Goal: Feedback & Contribution: Leave review/rating

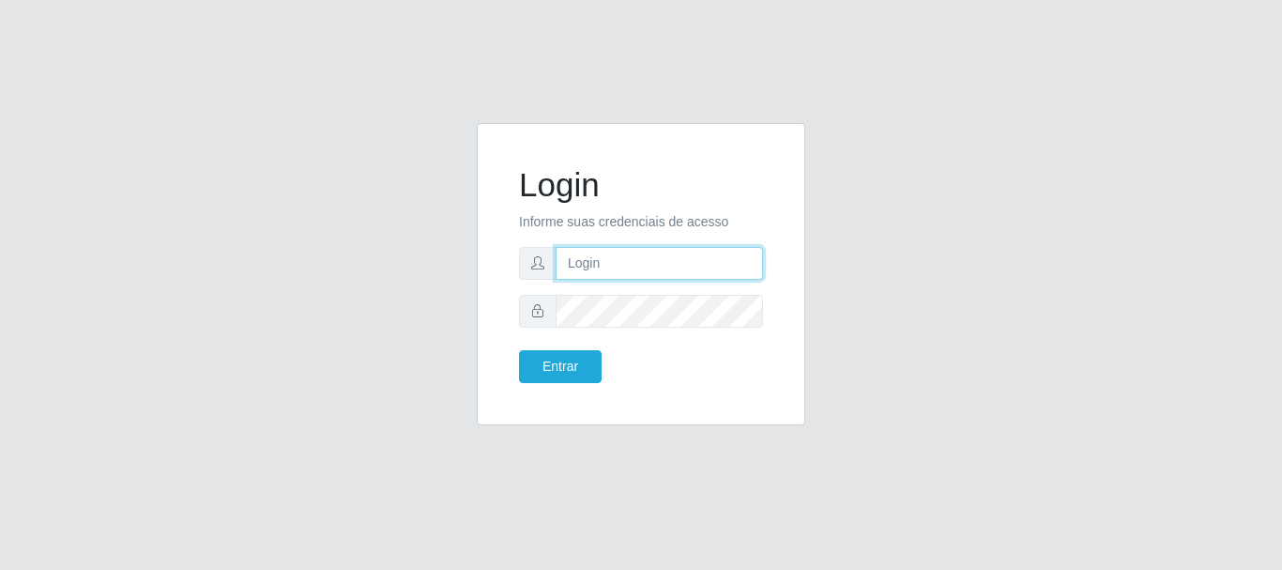
click at [648, 268] on input "text" at bounding box center [659, 263] width 207 height 33
type input "m"
type input "[EMAIL_ADDRESS][DOMAIN_NAME]"
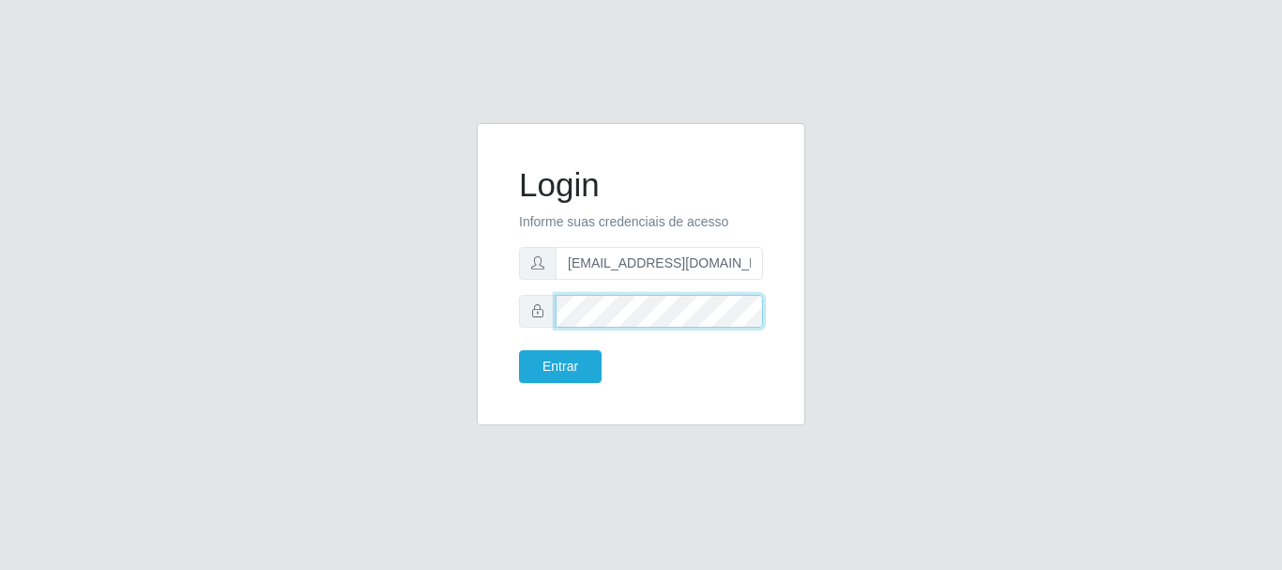
click at [519, 350] on button "Entrar" at bounding box center [560, 366] width 83 height 33
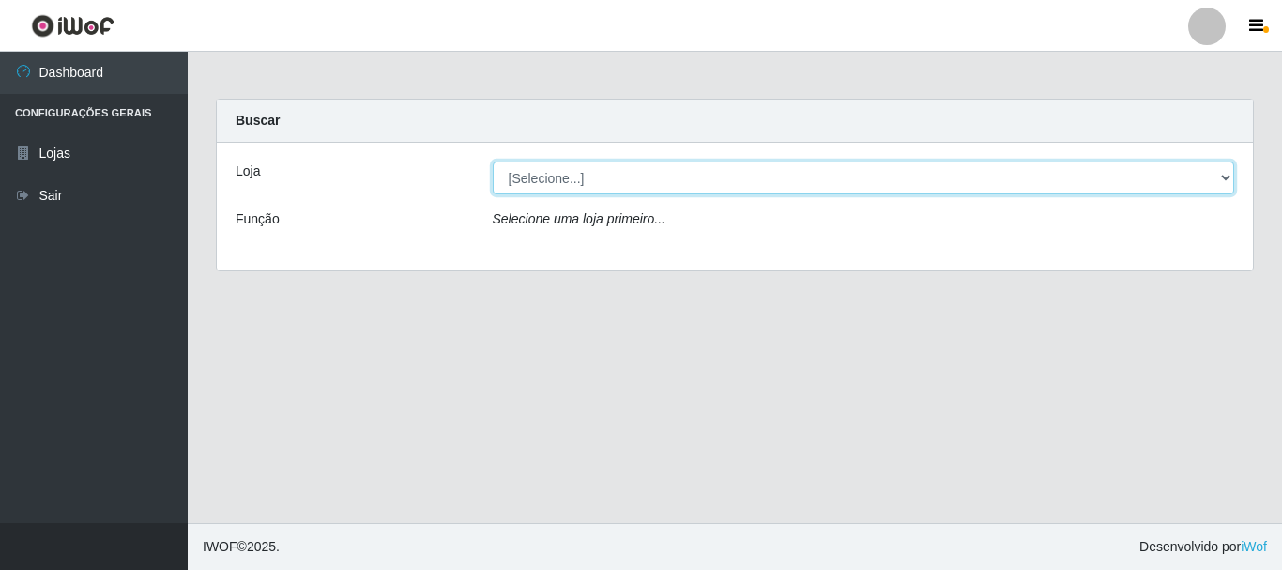
click at [647, 176] on select "[Selecione...] Hiper Queiroz - [GEOGRAPHIC_DATA]" at bounding box center [864, 177] width 742 height 33
select select "513"
click at [493, 161] on select "[Selecione...] Hiper Queiroz - [GEOGRAPHIC_DATA]" at bounding box center [864, 177] width 742 height 33
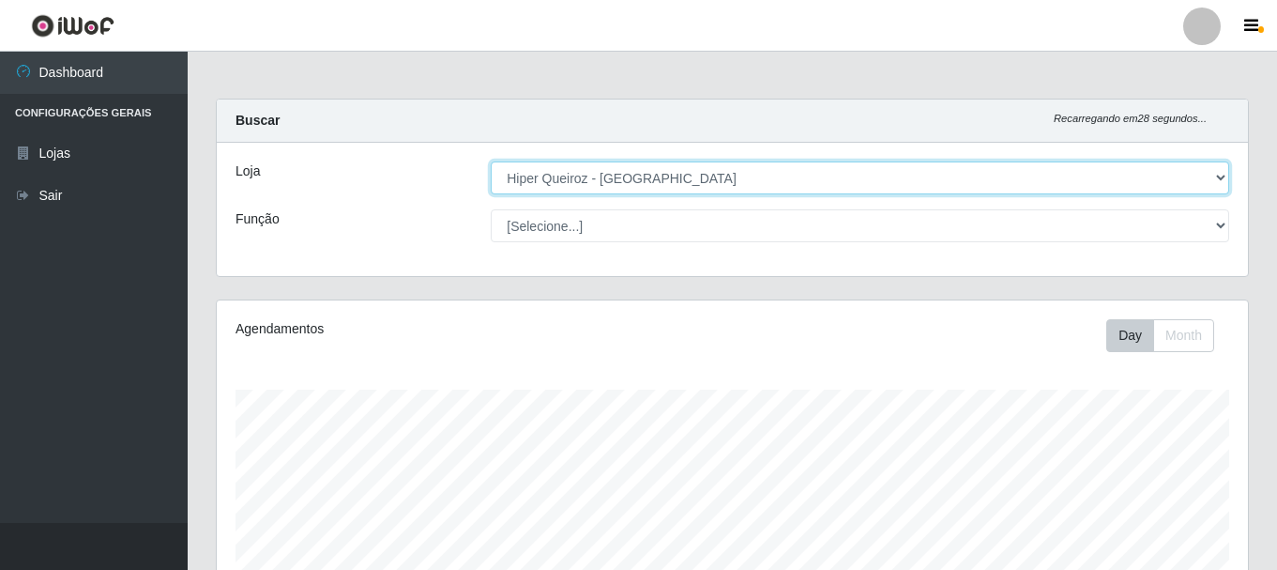
scroll to position [389, 1031]
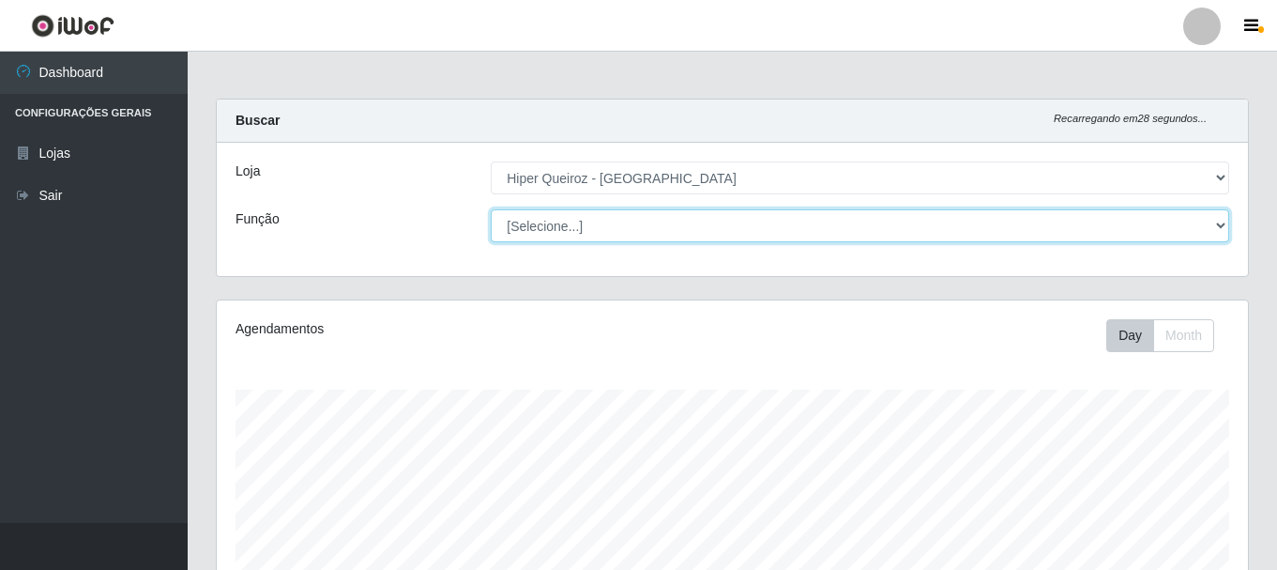
click at [541, 221] on select "[Selecione...] Embalador Embalador + Embalador ++" at bounding box center [860, 225] width 739 height 33
click at [491, 209] on select "[Selecione...] Embalador Embalador + Embalador ++" at bounding box center [860, 225] width 739 height 33
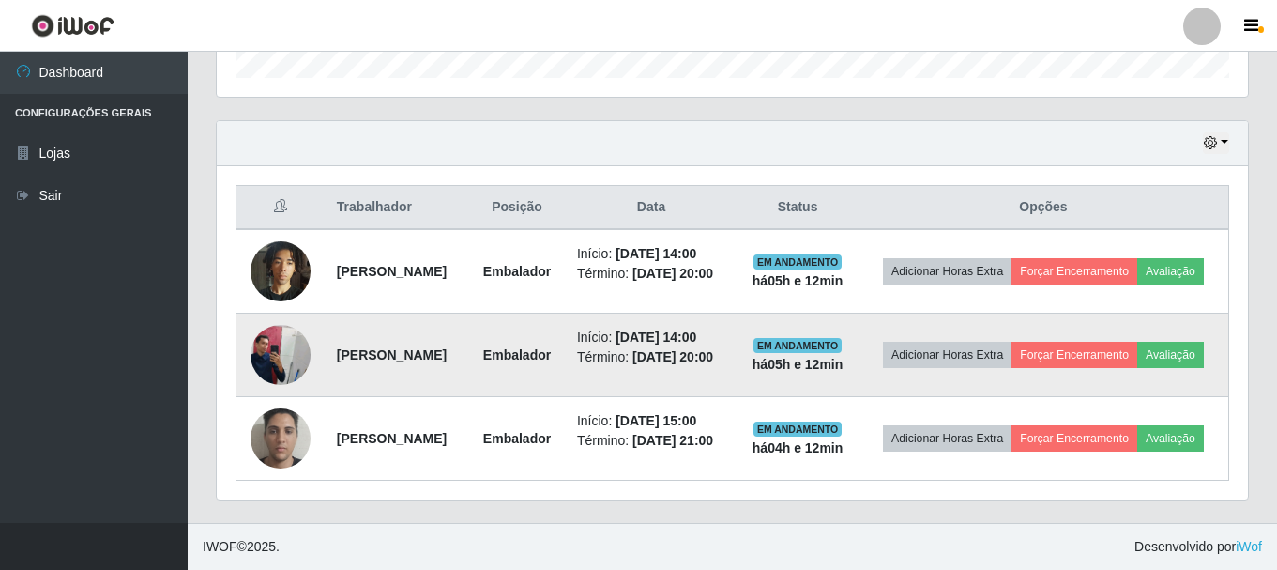
scroll to position [635, 0]
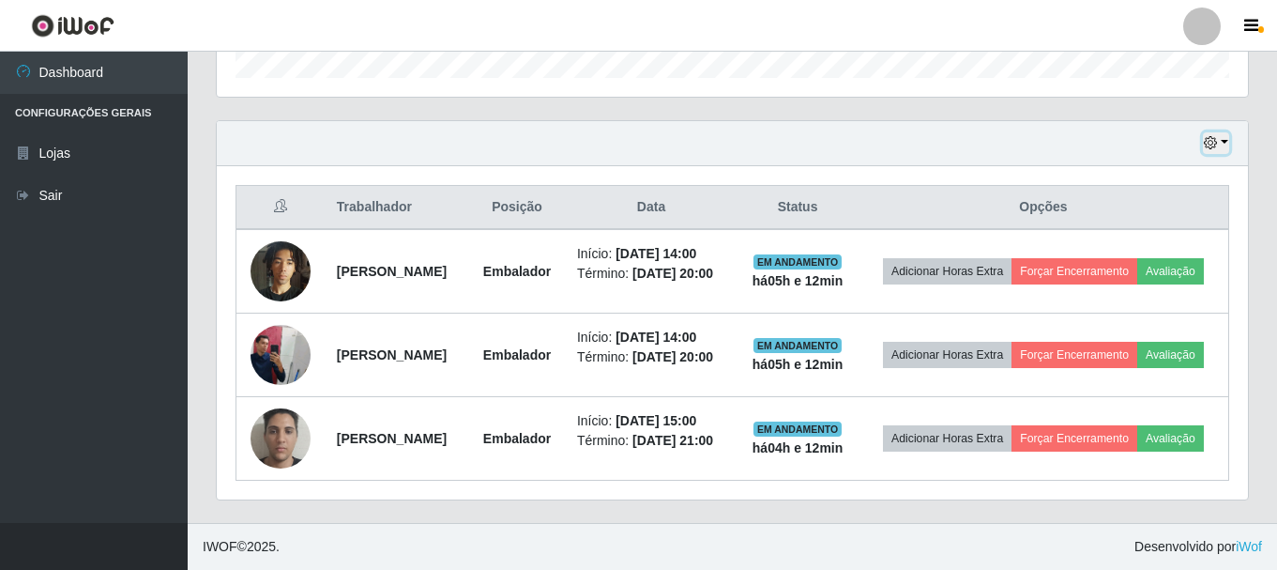
click at [1212, 136] on icon "button" at bounding box center [1210, 142] width 13 height 13
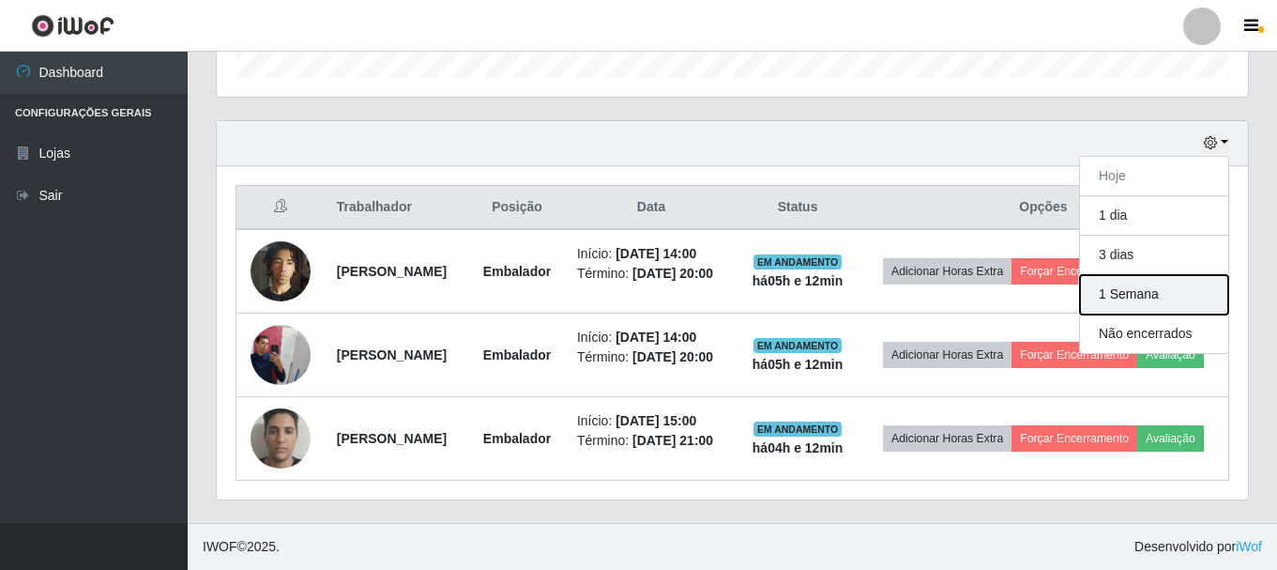
click at [1153, 275] on button "1 Semana" at bounding box center [1154, 294] width 148 height 39
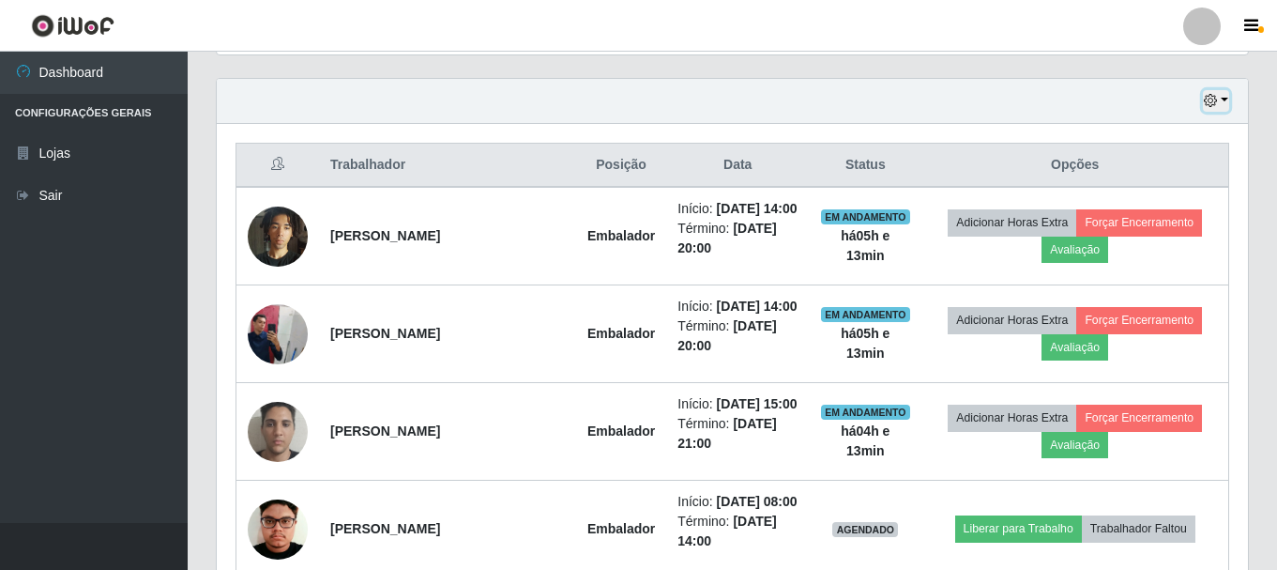
click at [1216, 94] on button "button" at bounding box center [1216, 101] width 26 height 22
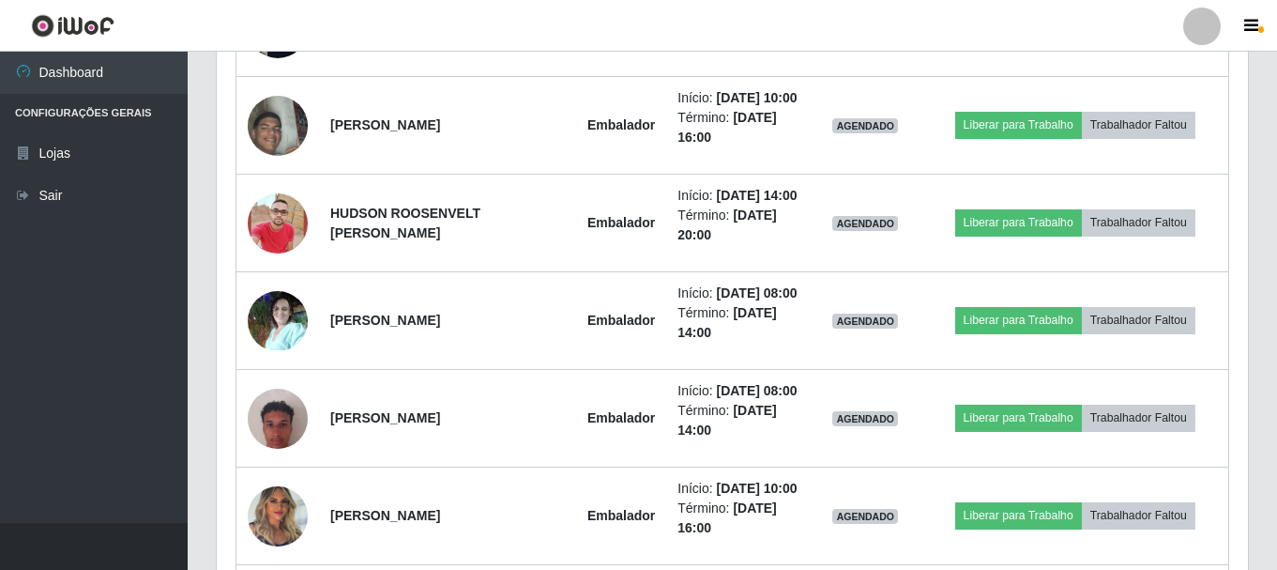
scroll to position [2043, 0]
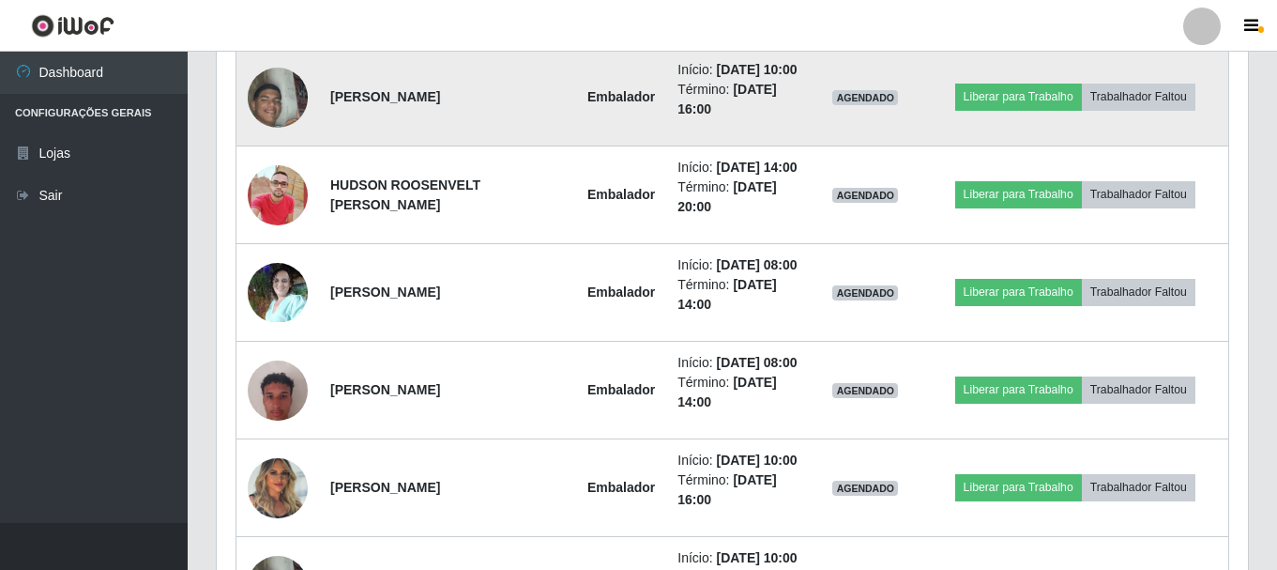
click at [280, 151] on img at bounding box center [278, 97] width 60 height 107
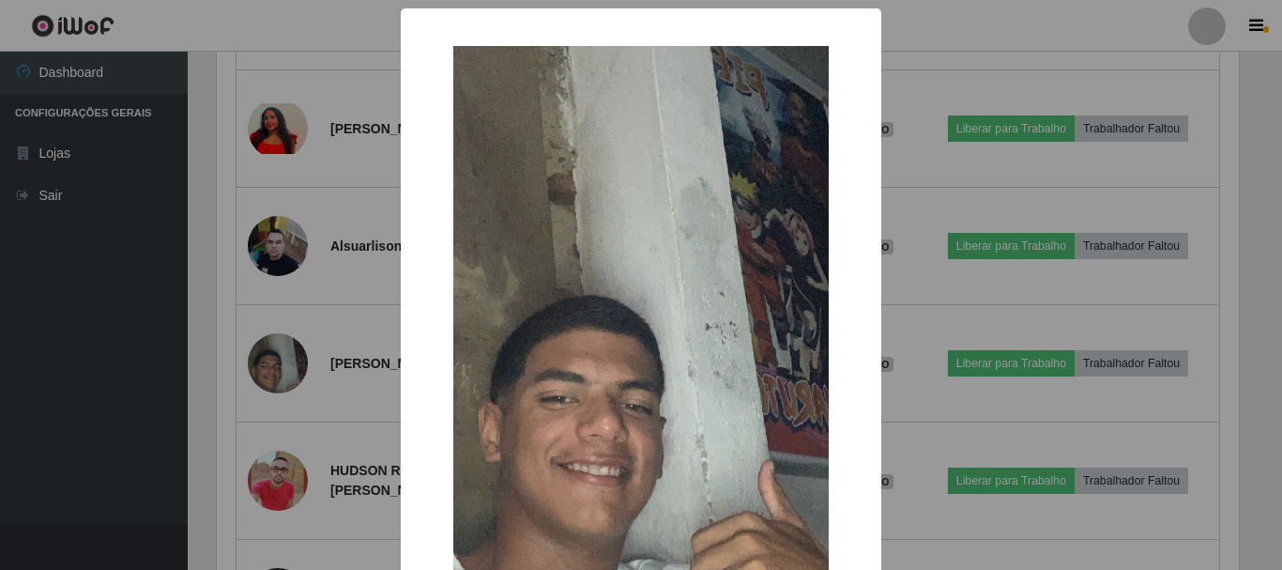
click at [355, 397] on div "× OK Cancel" at bounding box center [641, 285] width 1282 height 570
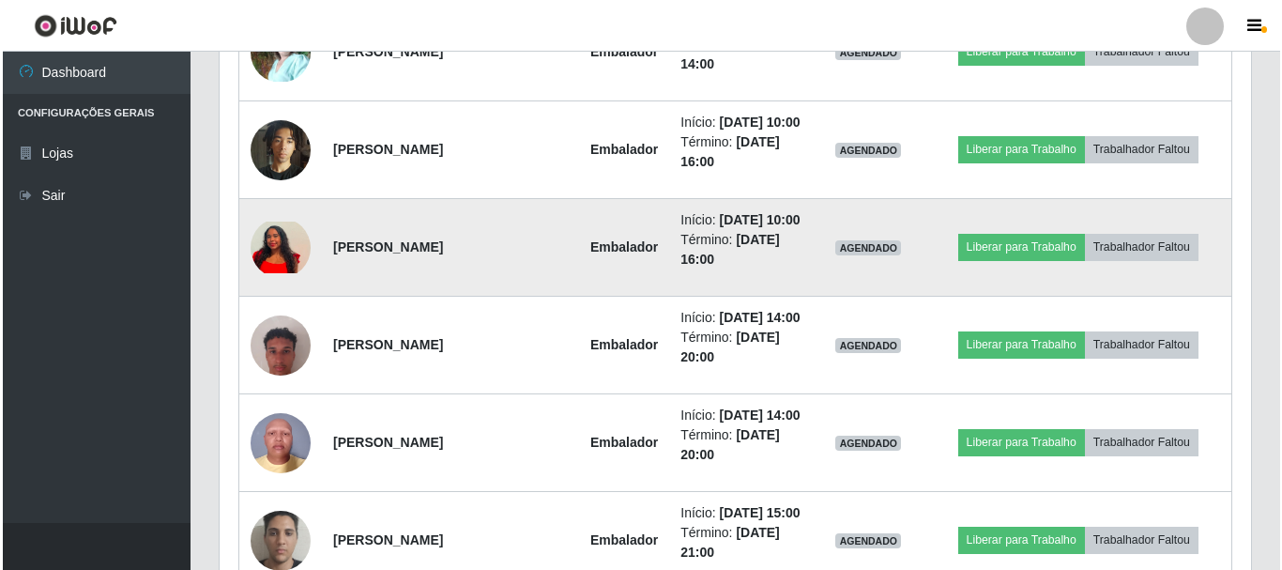
scroll to position [1328, 0]
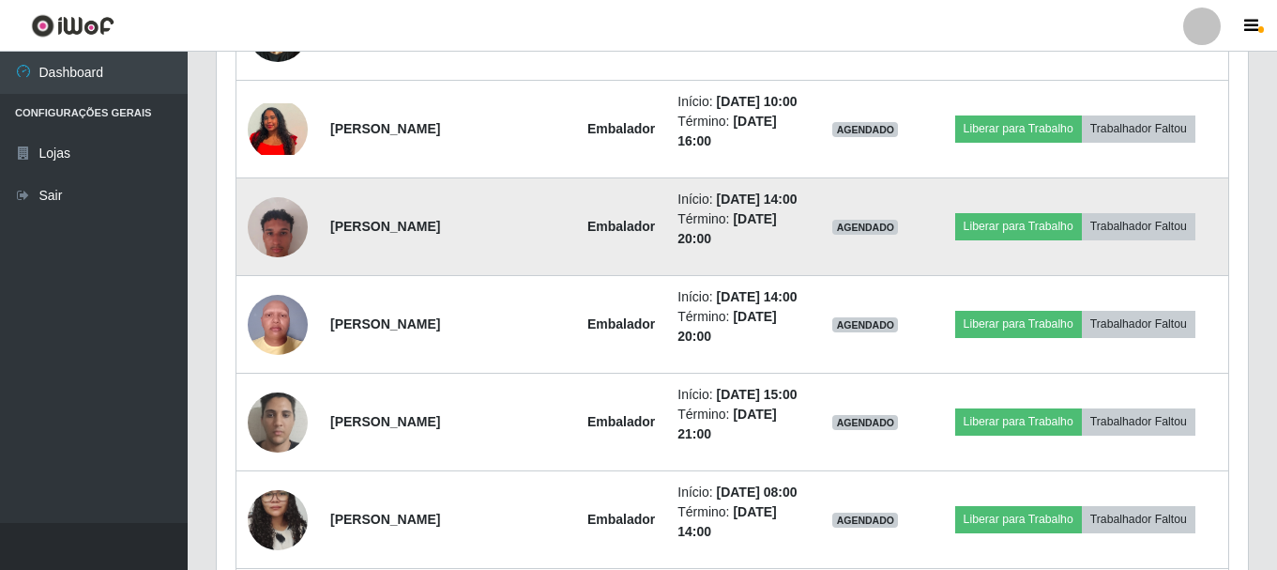
click at [277, 281] on img at bounding box center [278, 227] width 60 height 107
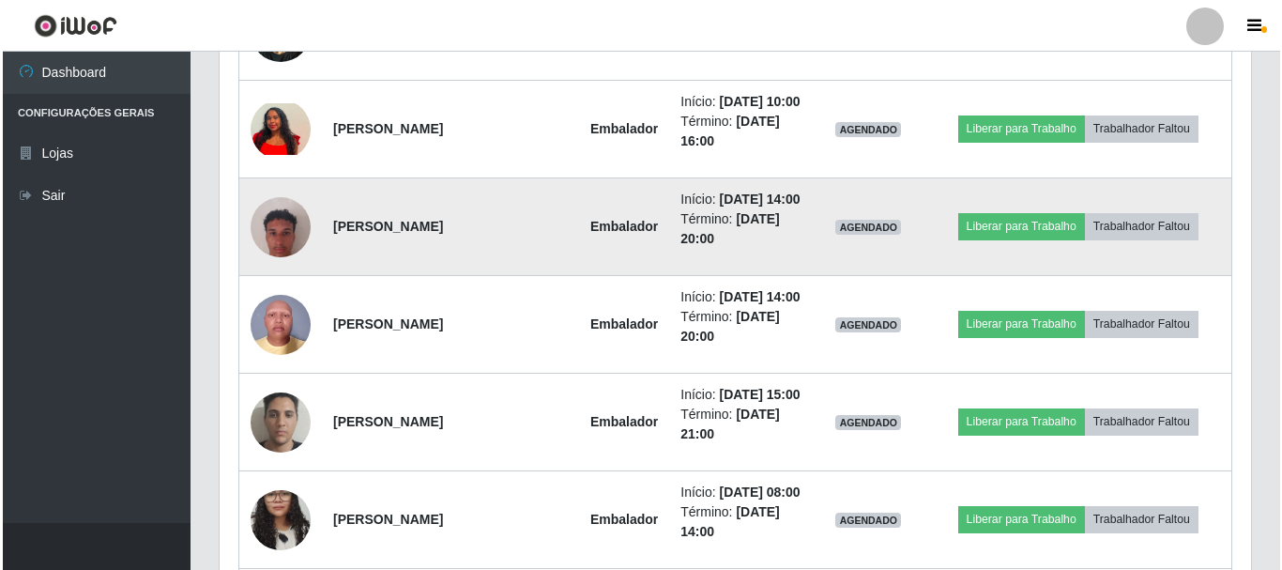
scroll to position [389, 1031]
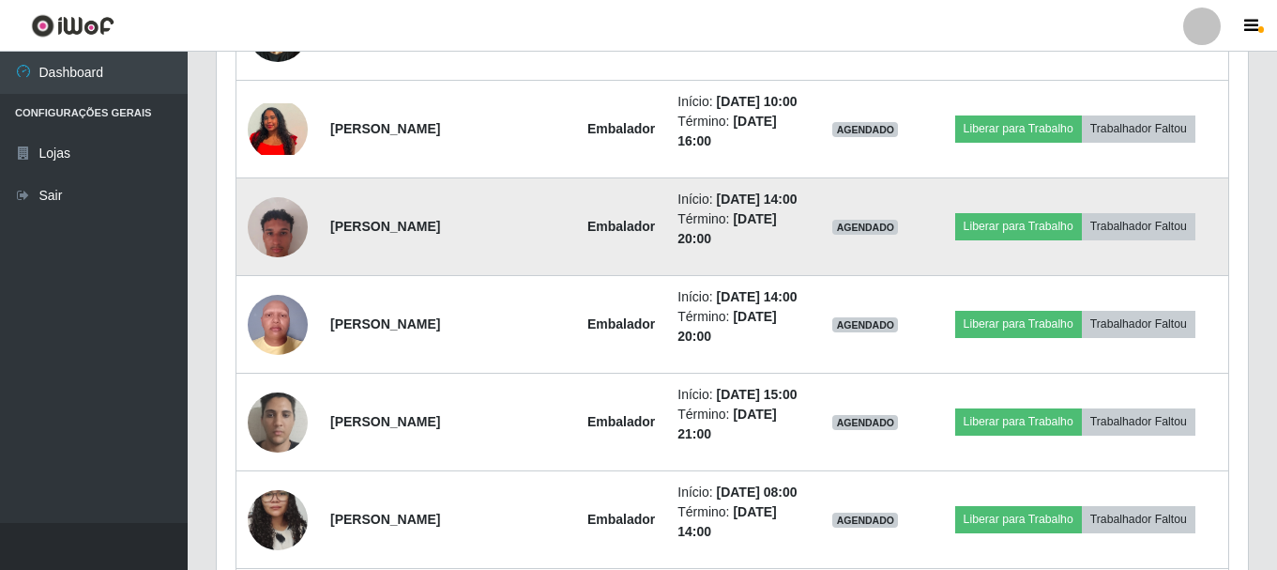
click at [277, 281] on img at bounding box center [278, 227] width 60 height 107
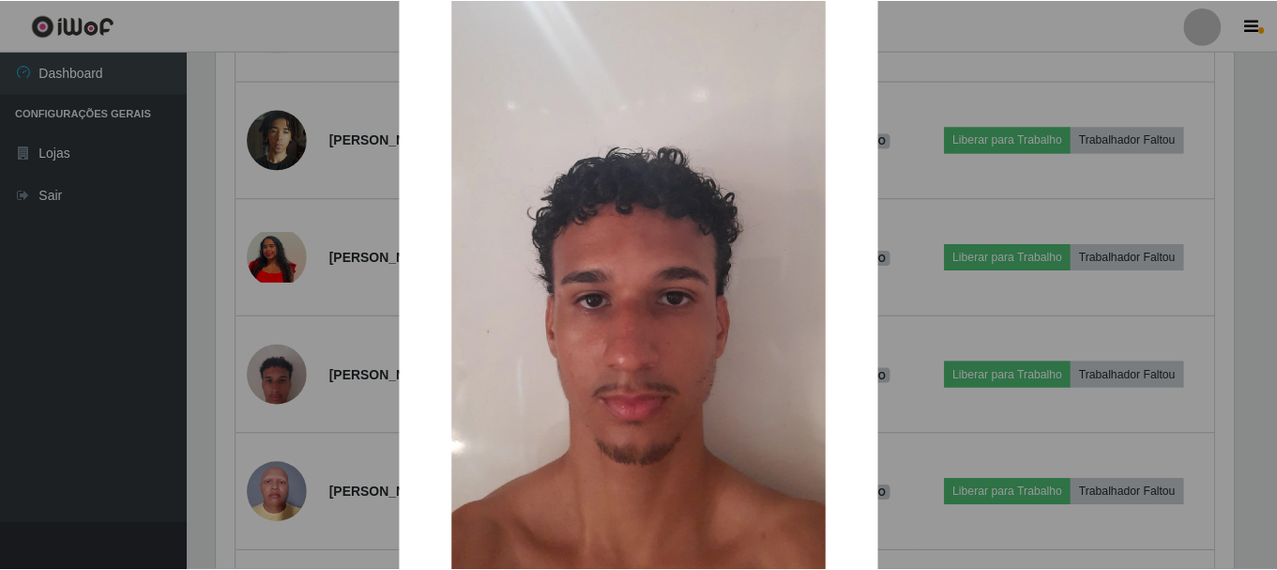
scroll to position [0, 0]
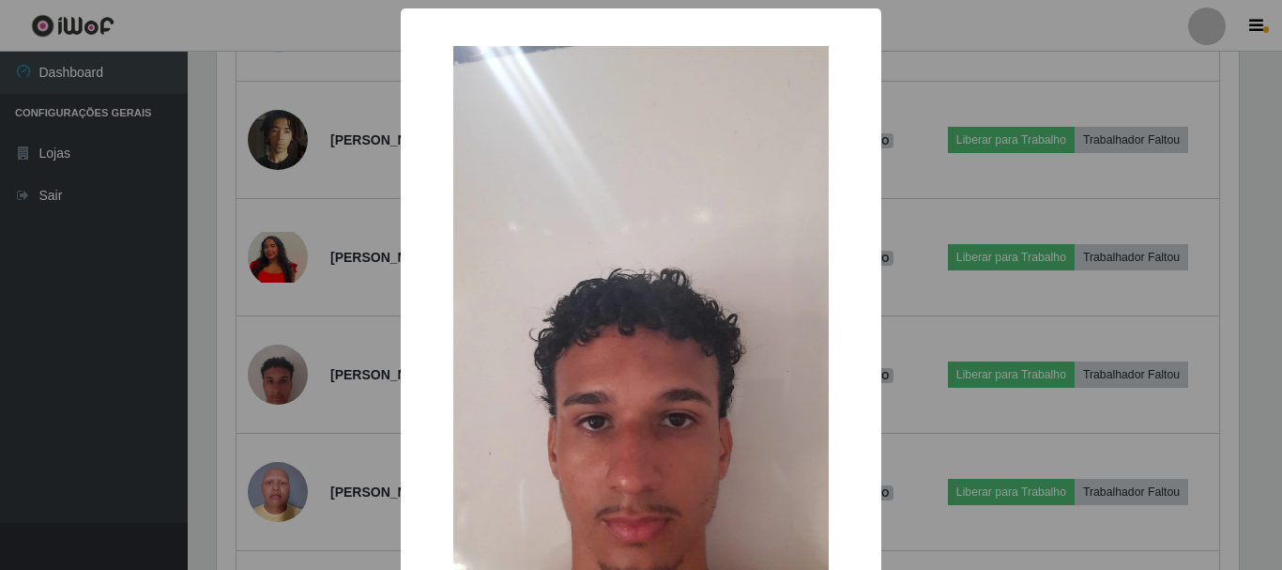
click at [355, 341] on div "× OK Cancel" at bounding box center [641, 285] width 1282 height 570
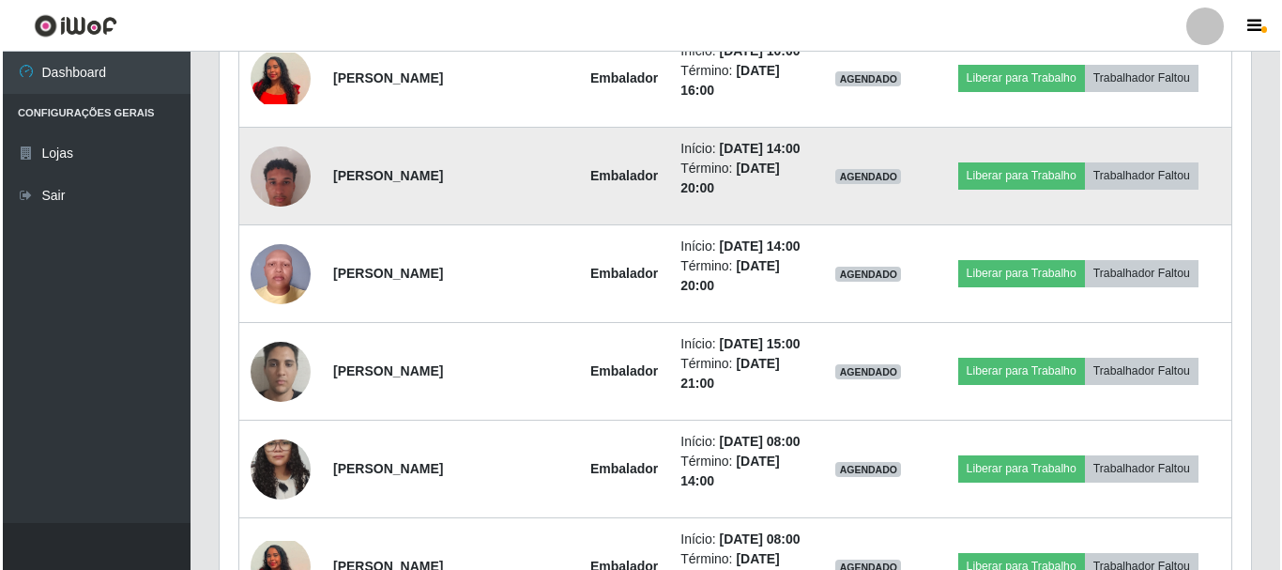
scroll to position [1422, 0]
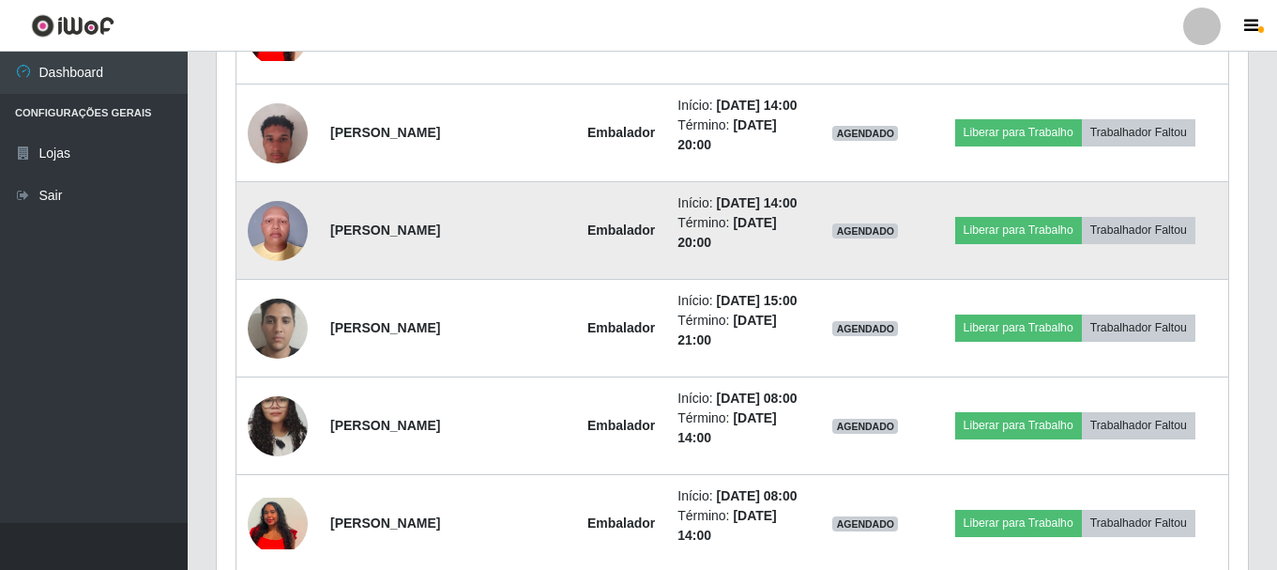
click at [269, 270] on img at bounding box center [278, 230] width 60 height 80
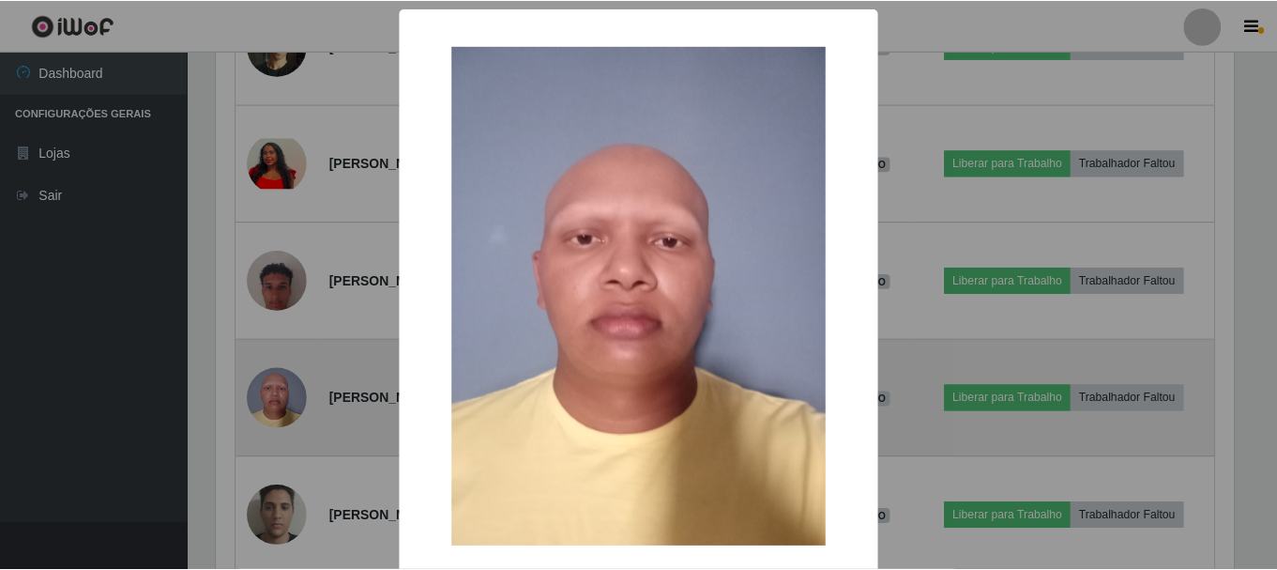
scroll to position [389, 1022]
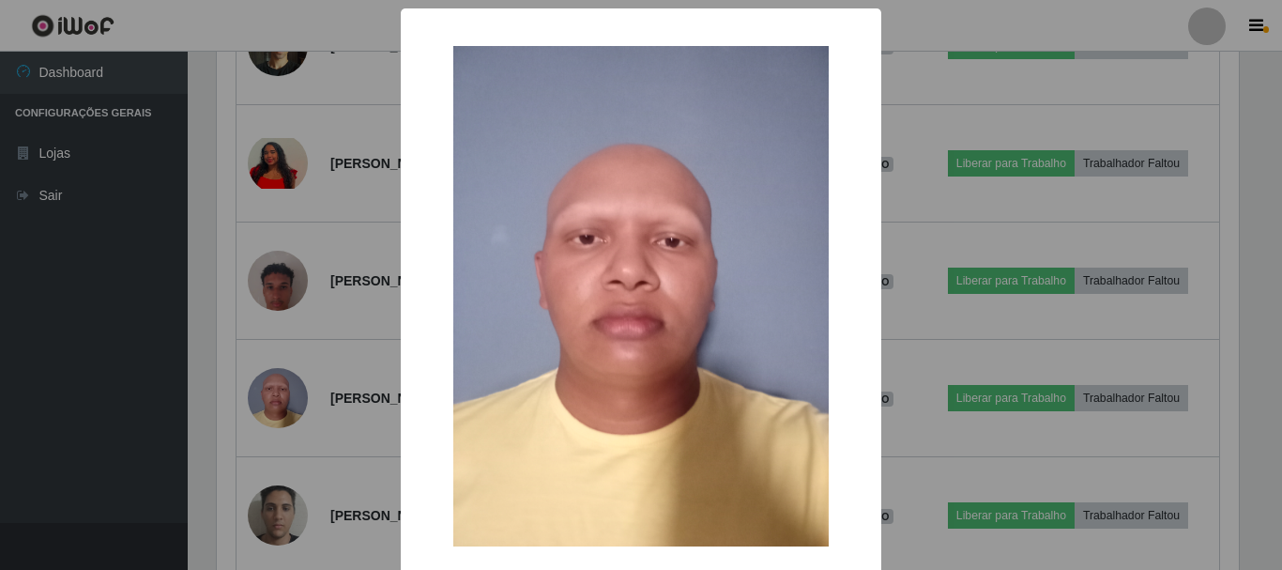
click at [337, 446] on div "× OK Cancel" at bounding box center [641, 285] width 1282 height 570
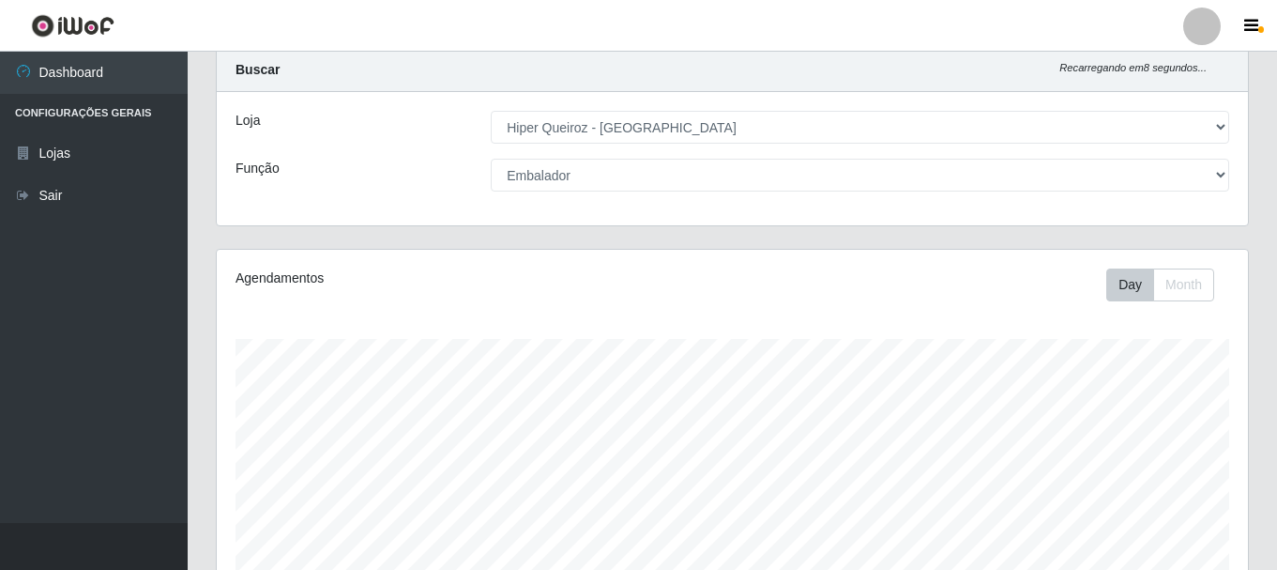
scroll to position [0, 0]
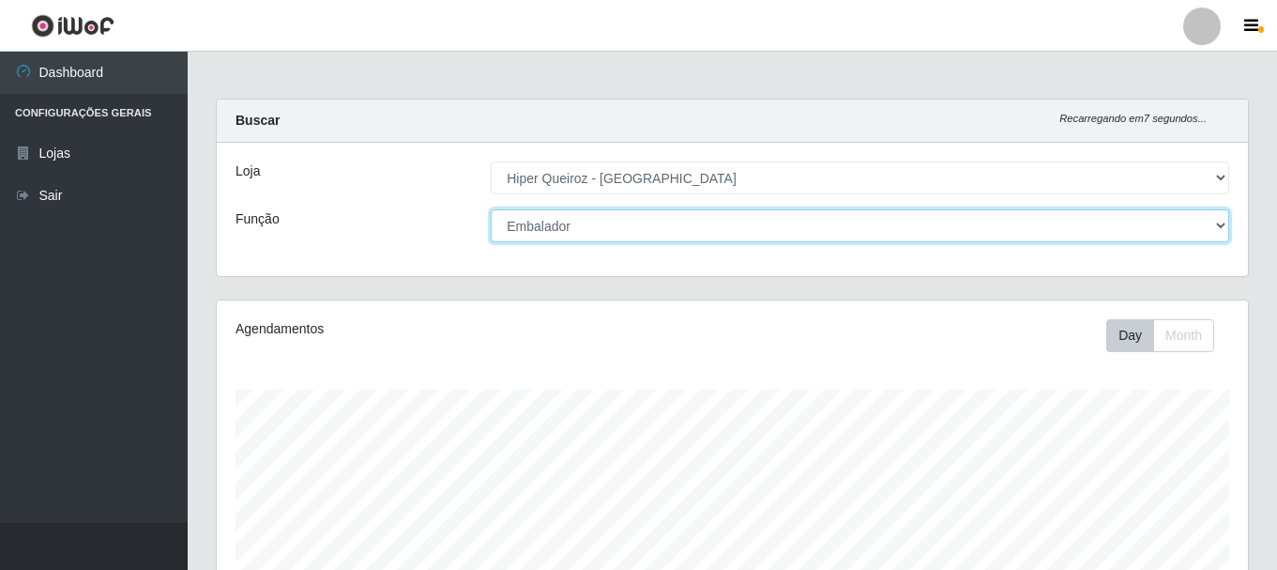
click at [607, 221] on select "[Selecione...] Embalador Embalador + Embalador ++" at bounding box center [860, 225] width 739 height 33
click at [491, 209] on select "[Selecione...] Embalador Embalador + Embalador ++" at bounding box center [860, 225] width 739 height 33
click at [623, 214] on select "[Selecione...] Embalador Embalador + Embalador ++" at bounding box center [860, 225] width 739 height 33
click at [491, 209] on select "[Selecione...] Embalador Embalador + Embalador ++" at bounding box center [860, 225] width 739 height 33
click at [632, 224] on select "[Selecione...] Embalador Embalador + Embalador ++" at bounding box center [860, 225] width 739 height 33
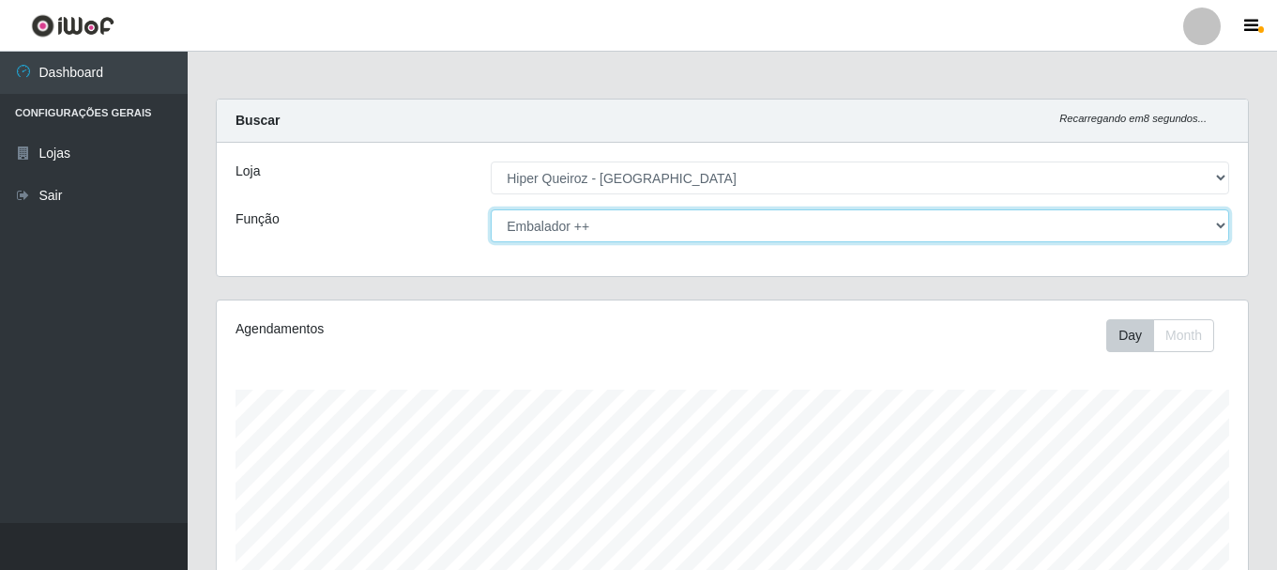
select select "70"
click at [491, 209] on select "[Selecione...] Embalador Embalador + Embalador ++" at bounding box center [860, 225] width 739 height 33
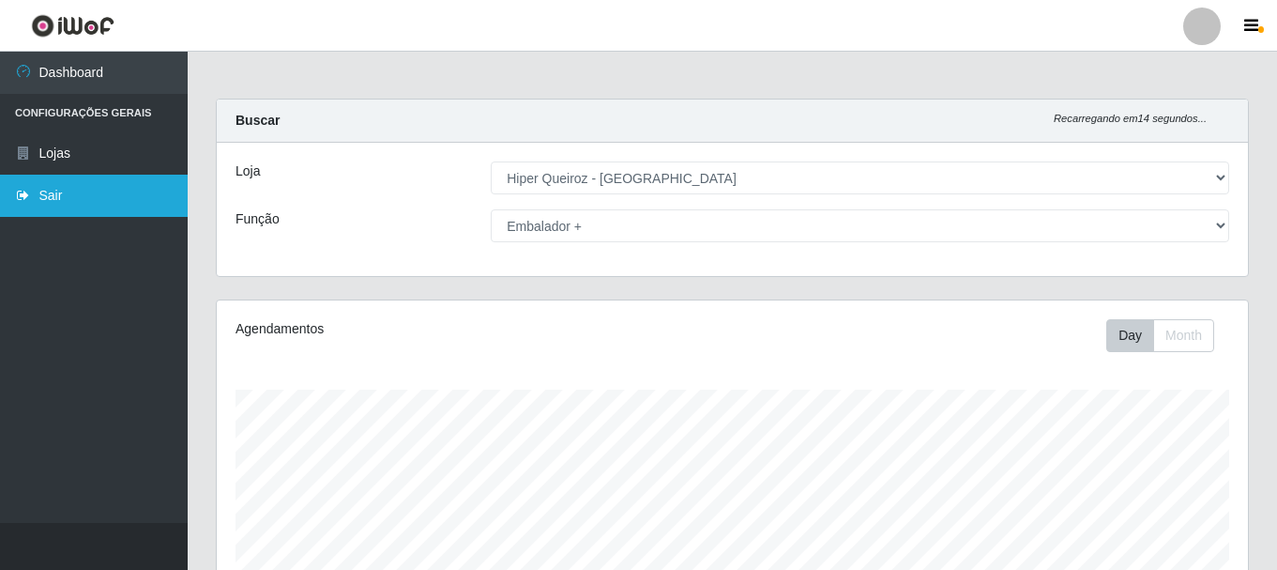
click at [17, 199] on icon at bounding box center [23, 195] width 17 height 13
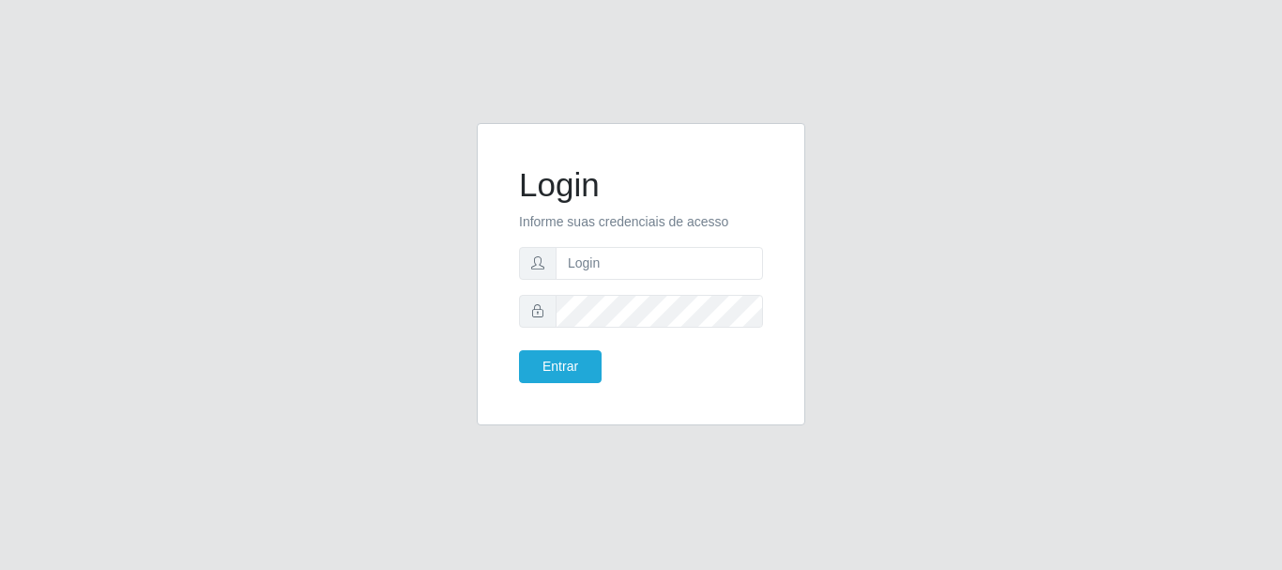
click at [373, 289] on div "Login Informe suas credenciais de acesso Entrar" at bounding box center [641, 285] width 1070 height 325
click at [589, 260] on input "text" at bounding box center [659, 263] width 207 height 33
type input "[EMAIL_ADDRESS][DOMAIN_NAME]"
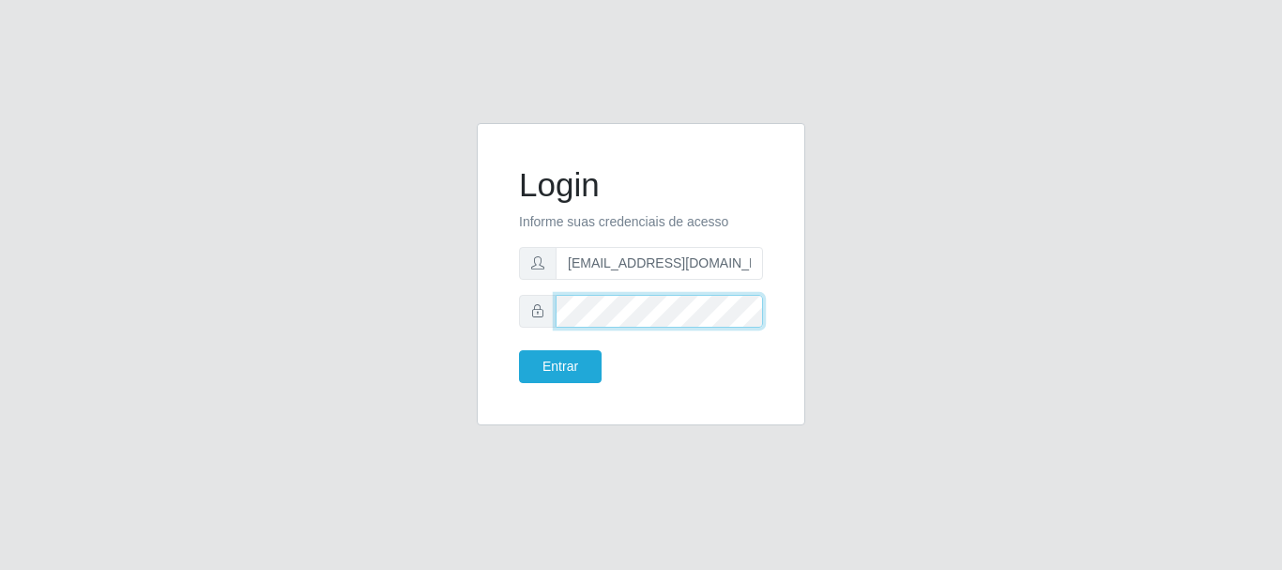
click at [519, 350] on button "Entrar" at bounding box center [560, 366] width 83 height 33
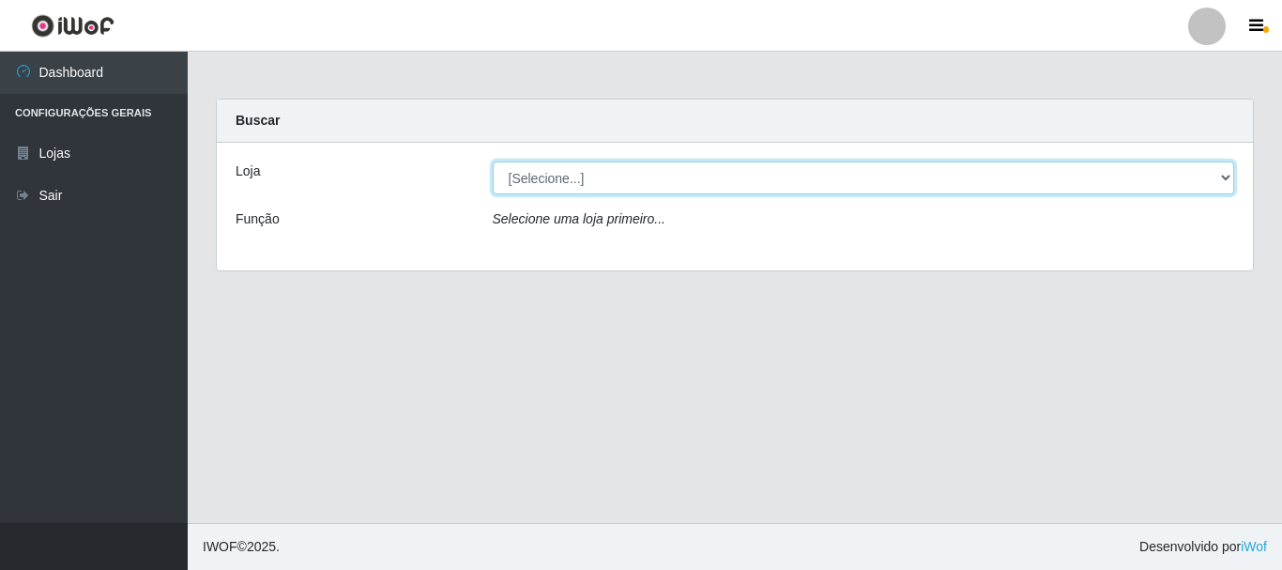
click at [571, 176] on select "[Selecione...] Hiper Queiroz - [GEOGRAPHIC_DATA]" at bounding box center [864, 177] width 742 height 33
select select "513"
click at [493, 161] on select "[Selecione...] Hiper Queiroz - [GEOGRAPHIC_DATA]" at bounding box center [864, 177] width 742 height 33
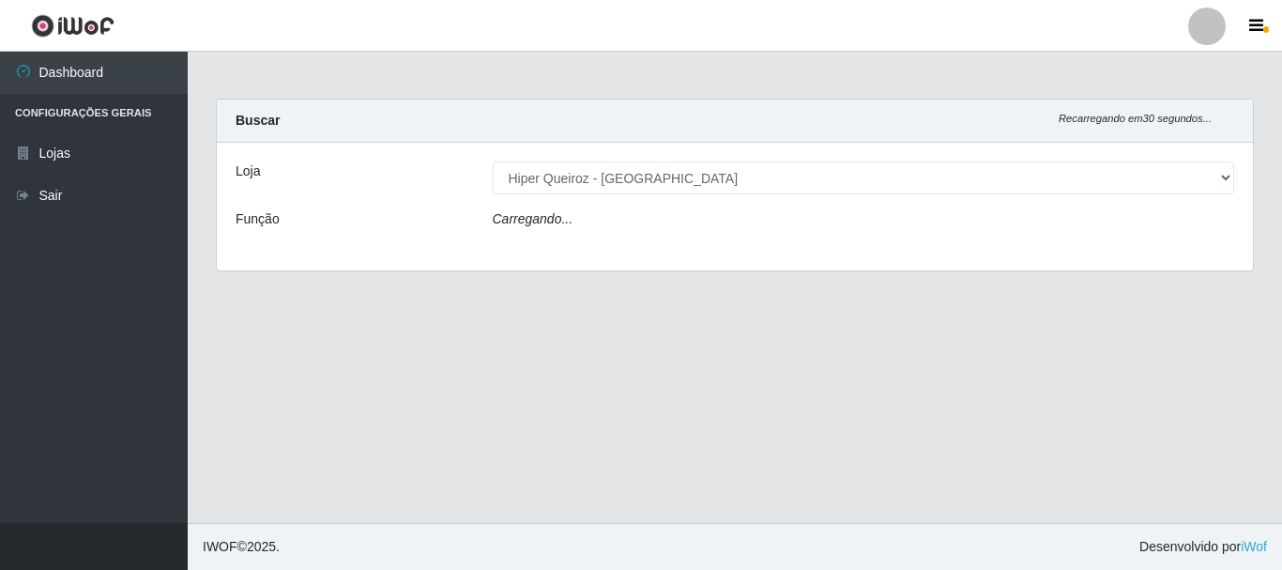
click at [586, 234] on div "Carregando..." at bounding box center [864, 222] width 770 height 27
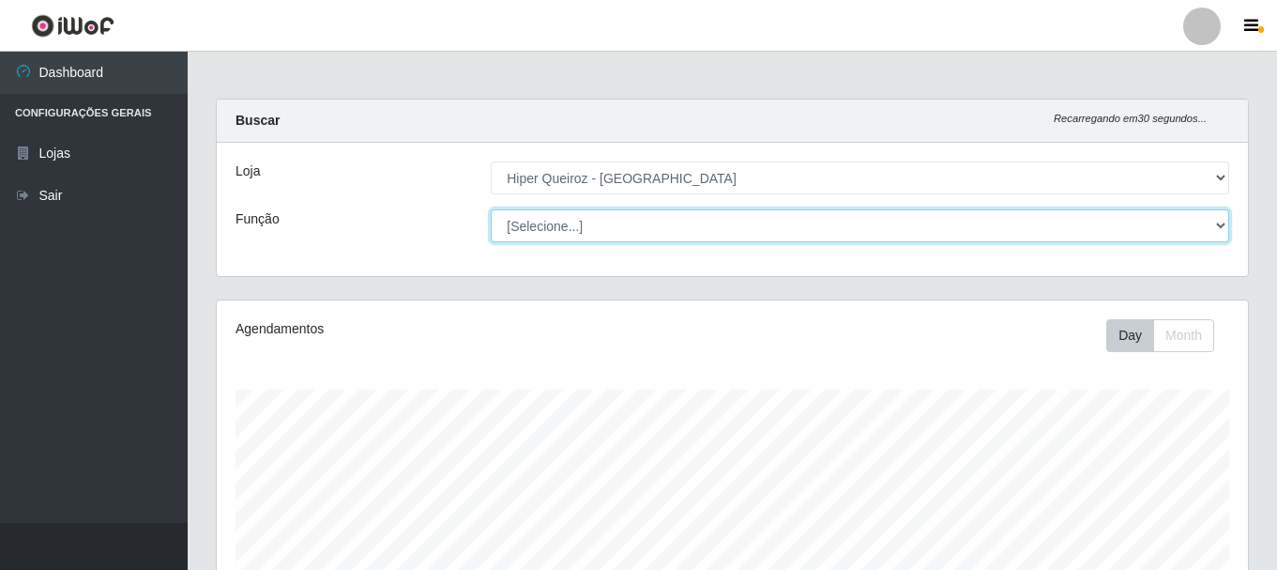
click at [563, 226] on select "[Selecione...] Embalador Embalador + Embalador ++" at bounding box center [860, 225] width 739 height 33
click at [491, 209] on select "[Selecione...] Embalador Embalador + Embalador ++" at bounding box center [860, 225] width 739 height 33
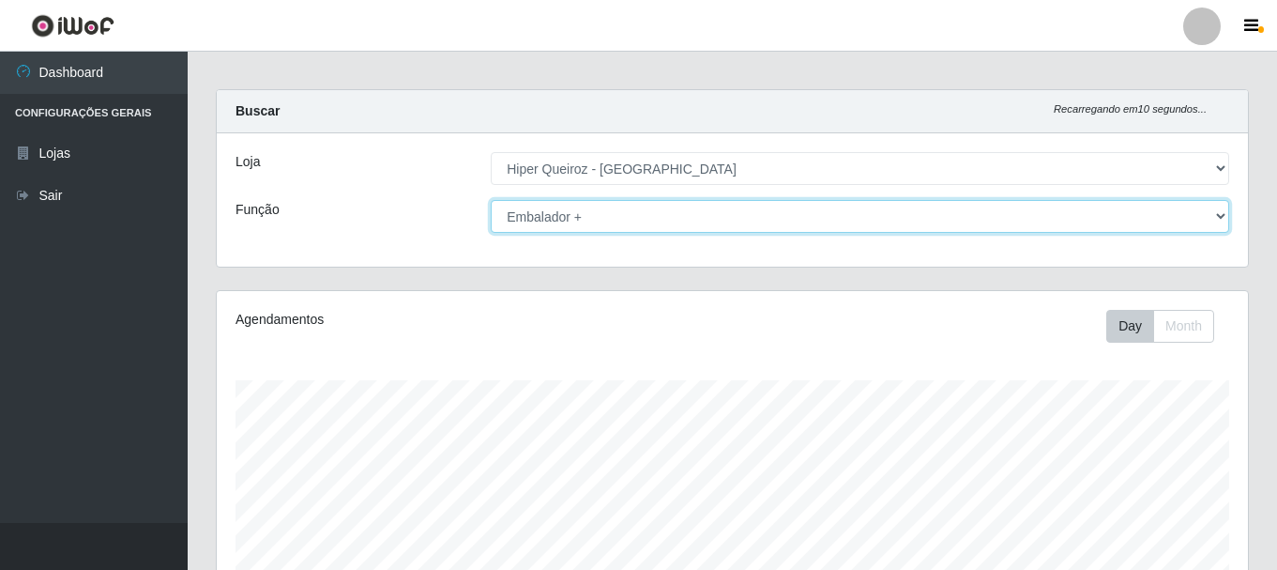
scroll to position [0, 0]
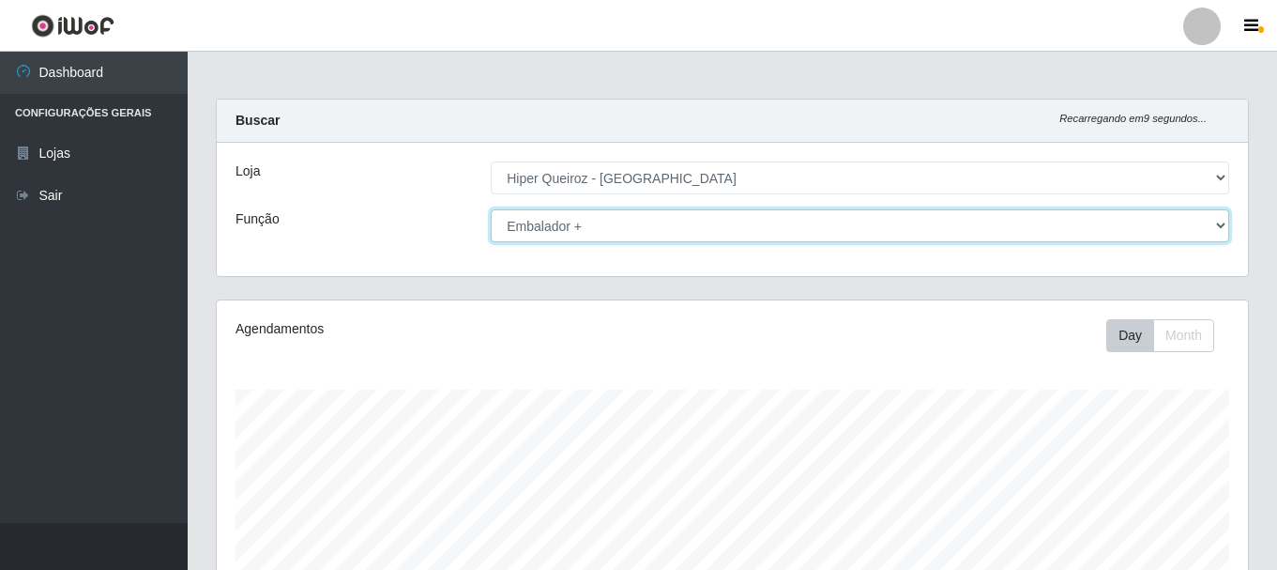
click at [652, 218] on select "[Selecione...] Embalador Embalador + Embalador ++" at bounding box center [860, 225] width 739 height 33
select select "1"
click at [491, 209] on select "[Selecione...] Embalador Embalador + Embalador ++" at bounding box center [860, 225] width 739 height 33
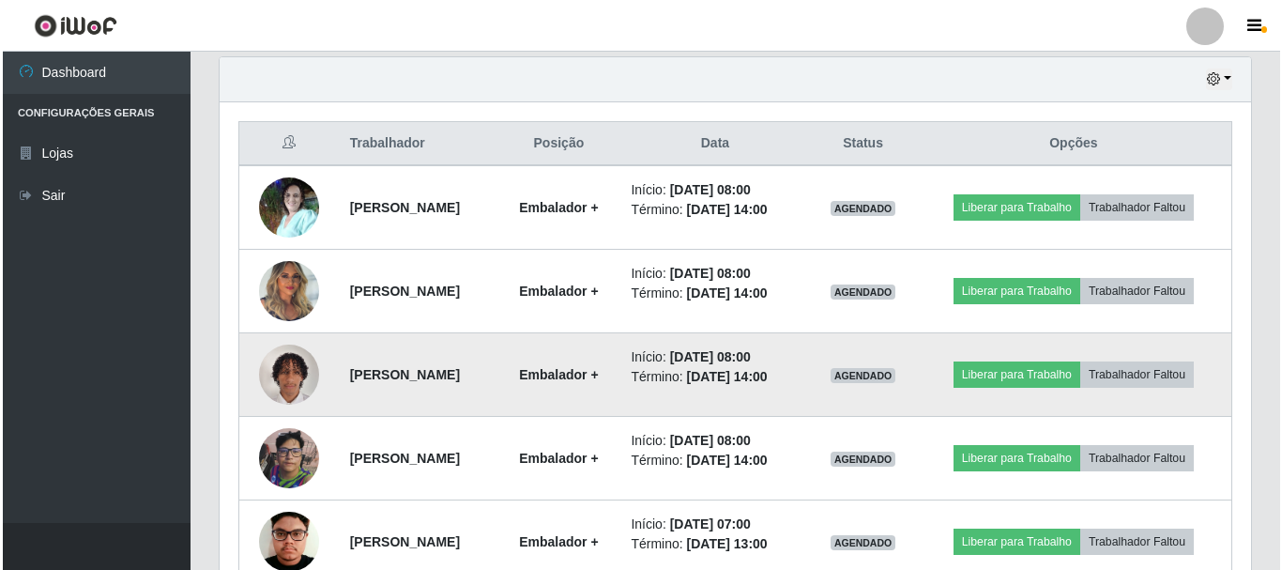
scroll to position [635, 0]
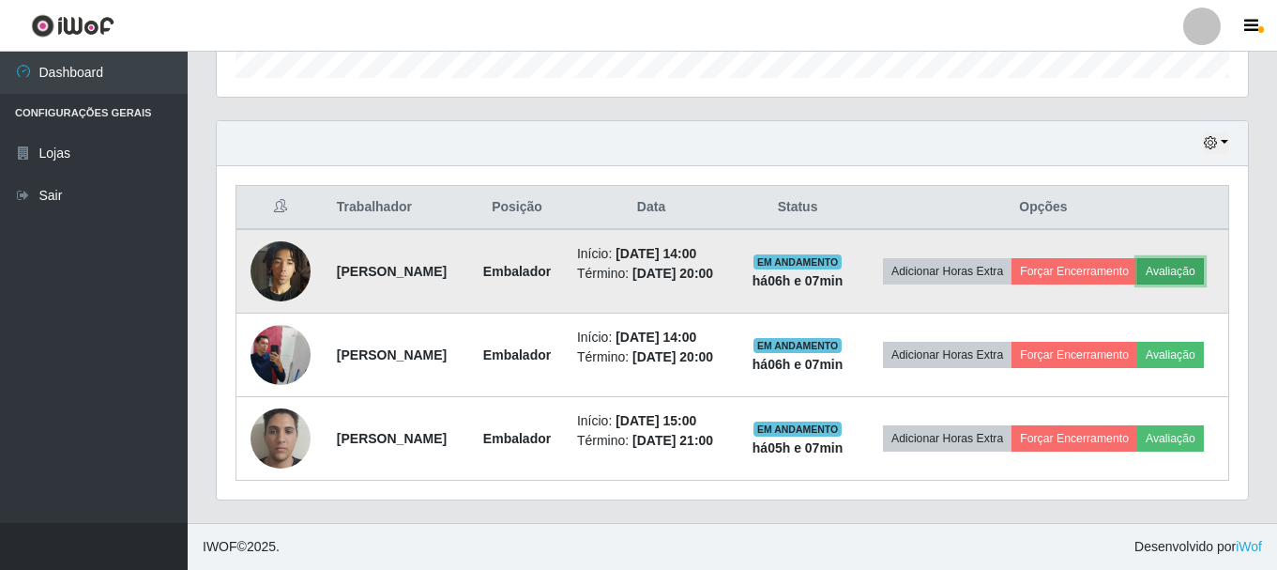
click at [1137, 258] on button "Avaliação" at bounding box center [1170, 271] width 67 height 26
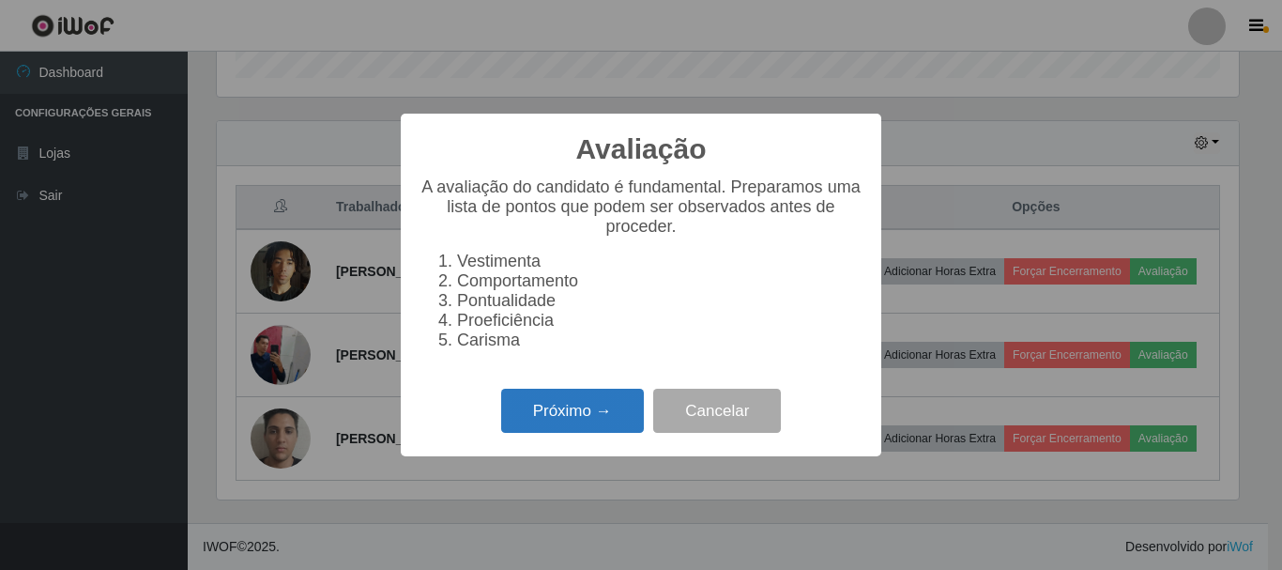
click at [513, 425] on button "Próximo →" at bounding box center [572, 410] width 143 height 44
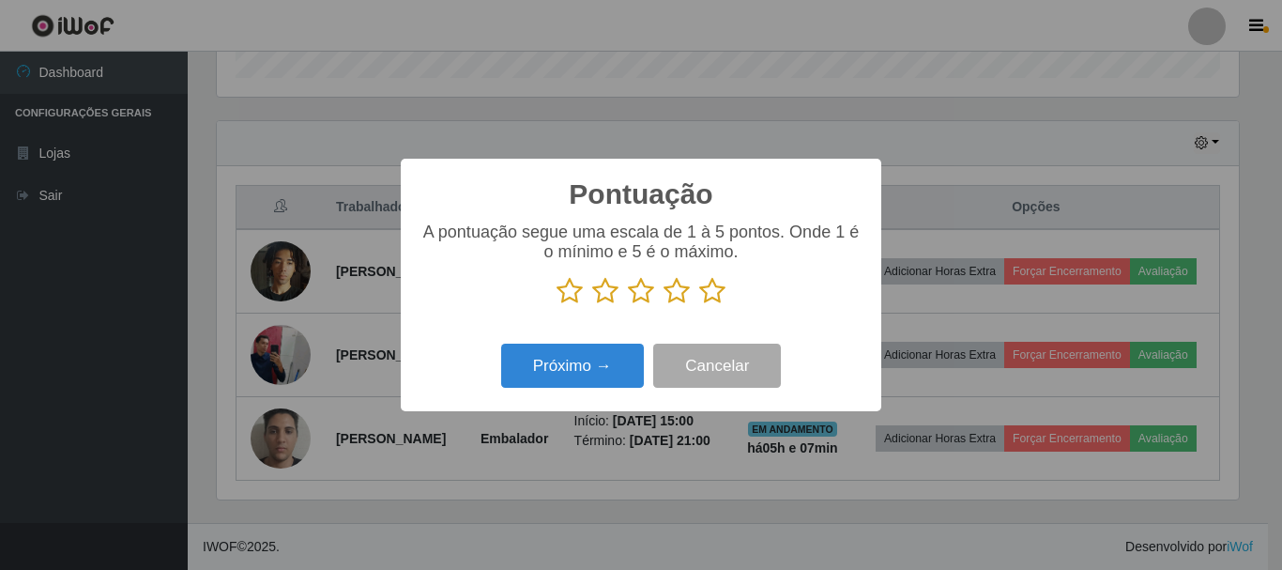
click at [671, 293] on icon at bounding box center [676, 291] width 26 height 28
click at [663, 305] on input "radio" at bounding box center [663, 305] width 0 height 0
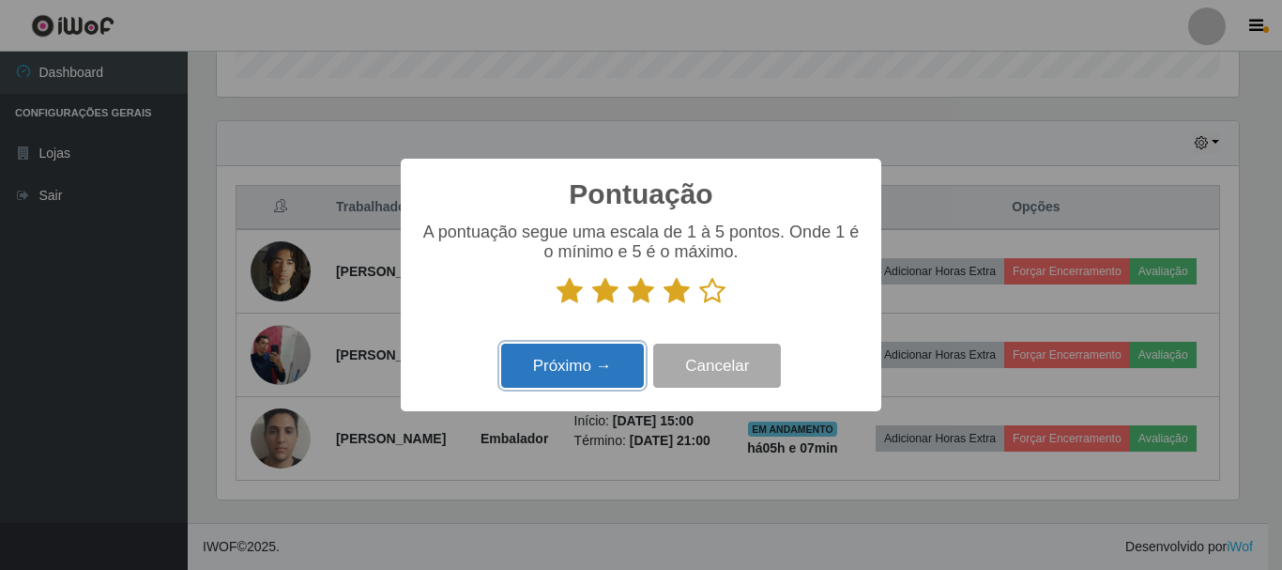
click at [560, 365] on button "Próximo →" at bounding box center [572, 365] width 143 height 44
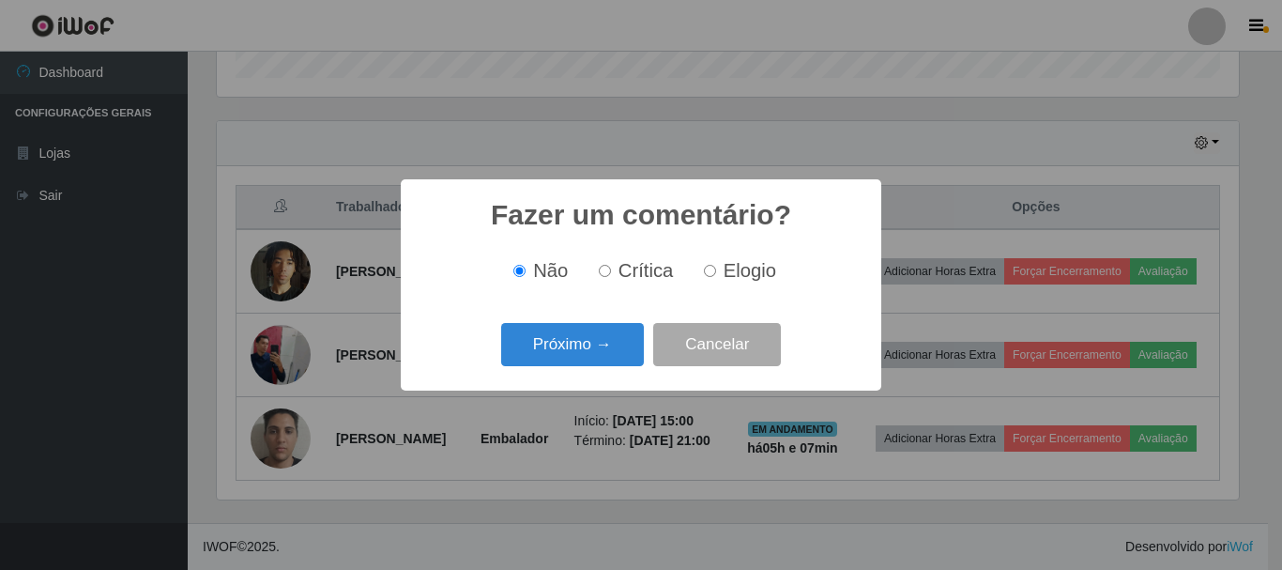
click at [710, 271] on input "Elogio" at bounding box center [710, 271] width 12 height 12
radio input "true"
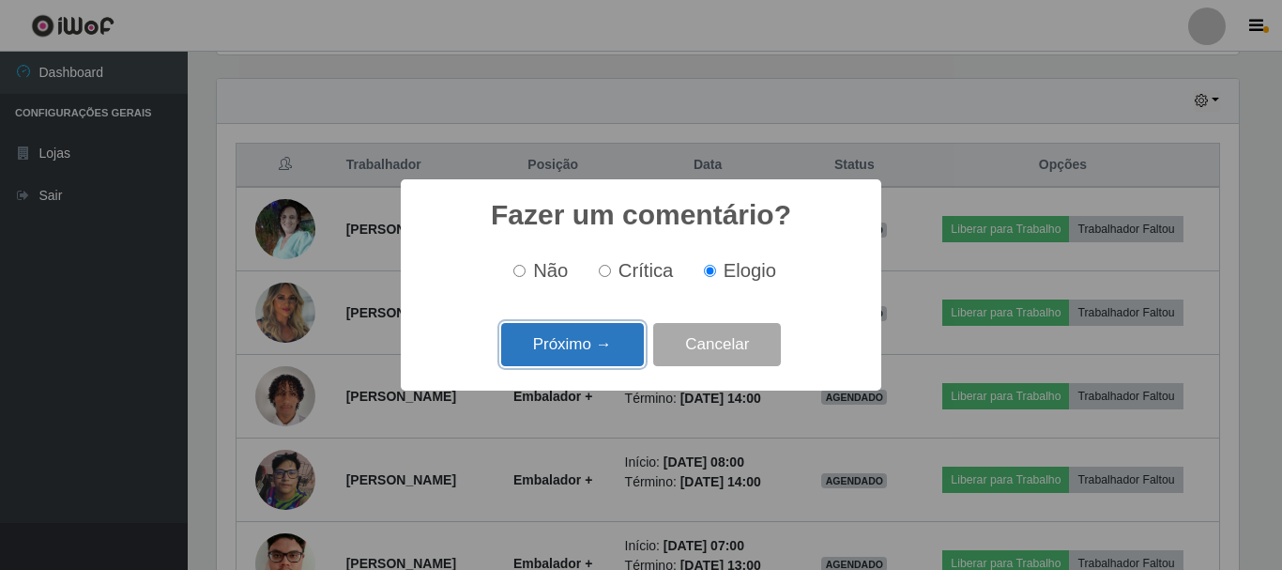
click at [584, 349] on button "Próximo →" at bounding box center [572, 345] width 143 height 44
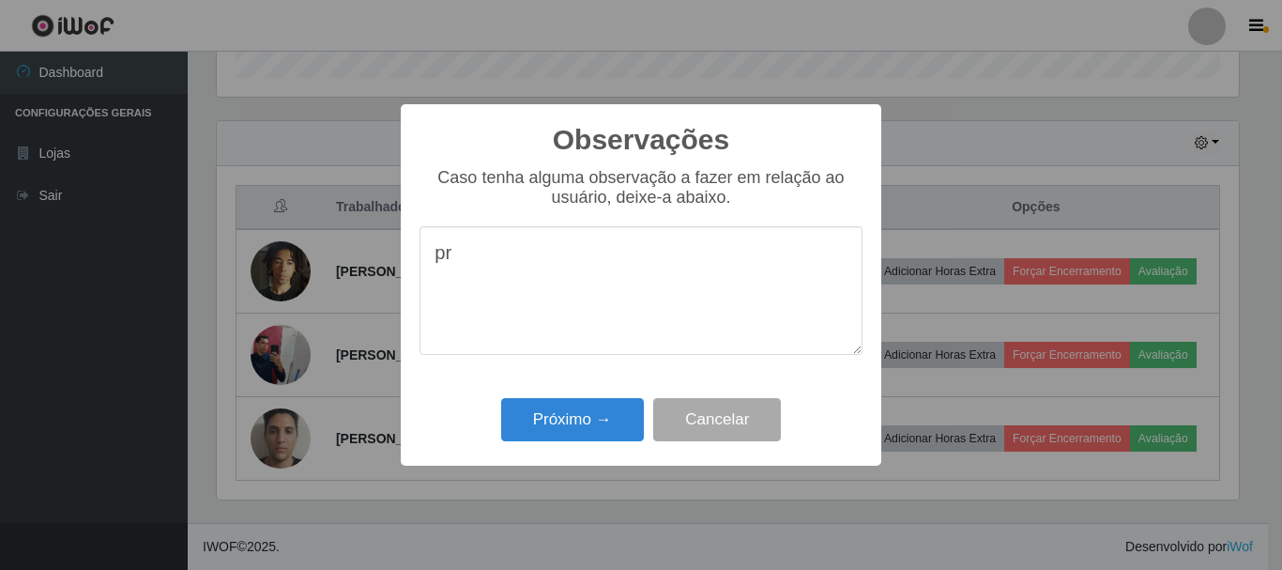
type textarea "p"
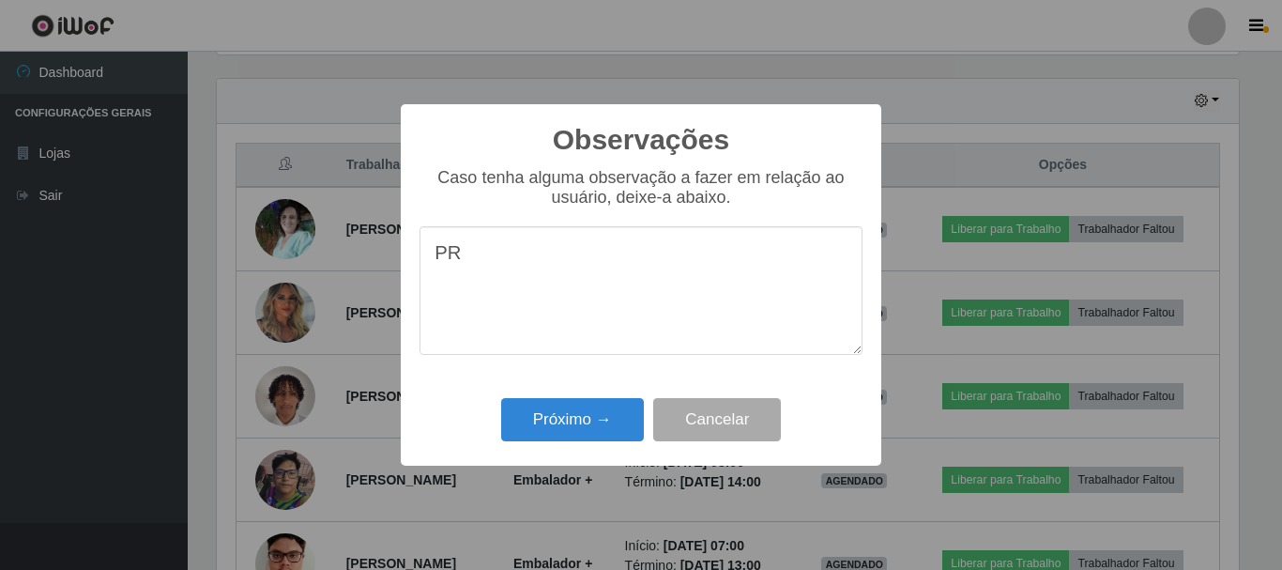
type textarea "P"
click at [708, 419] on button "Cancelar" at bounding box center [717, 420] width 128 height 44
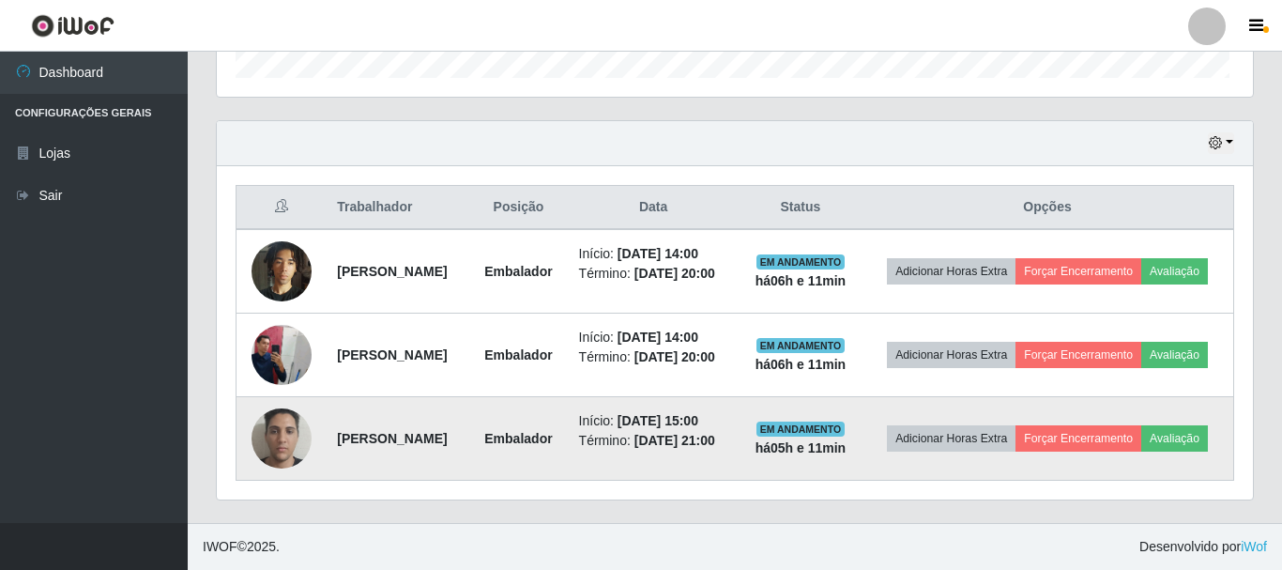
scroll to position [389, 1031]
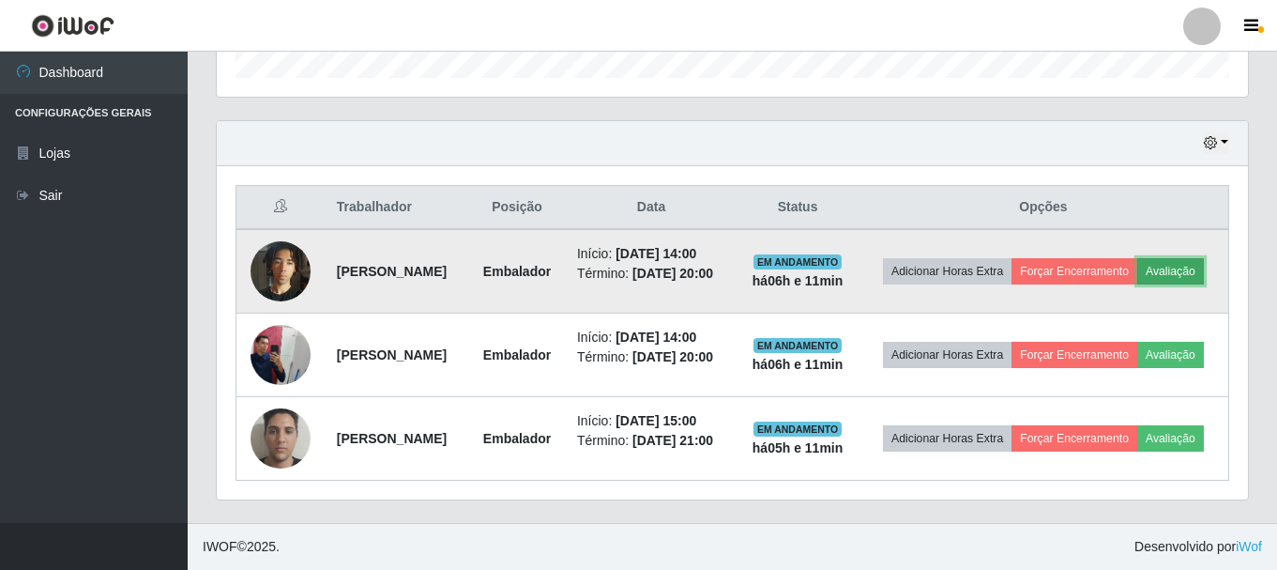
click at [1137, 258] on button "Avaliação" at bounding box center [1170, 271] width 67 height 26
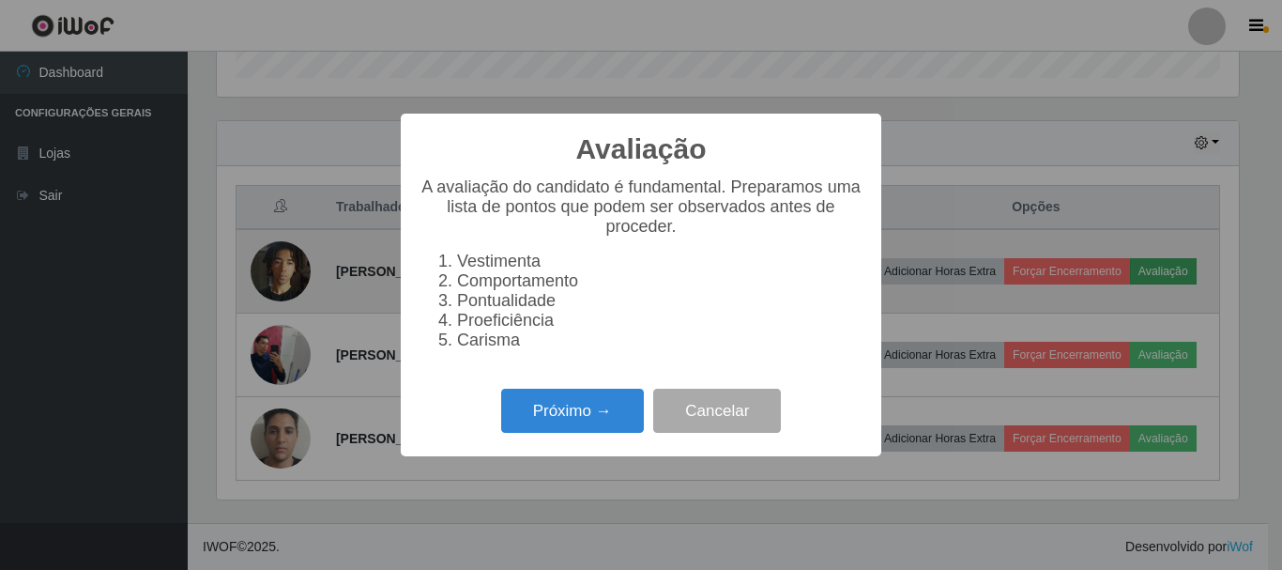
click at [1078, 251] on div "Avaliação × A avaliação do candidato é fundamental. Preparamos uma lista de pon…" at bounding box center [641, 285] width 1282 height 570
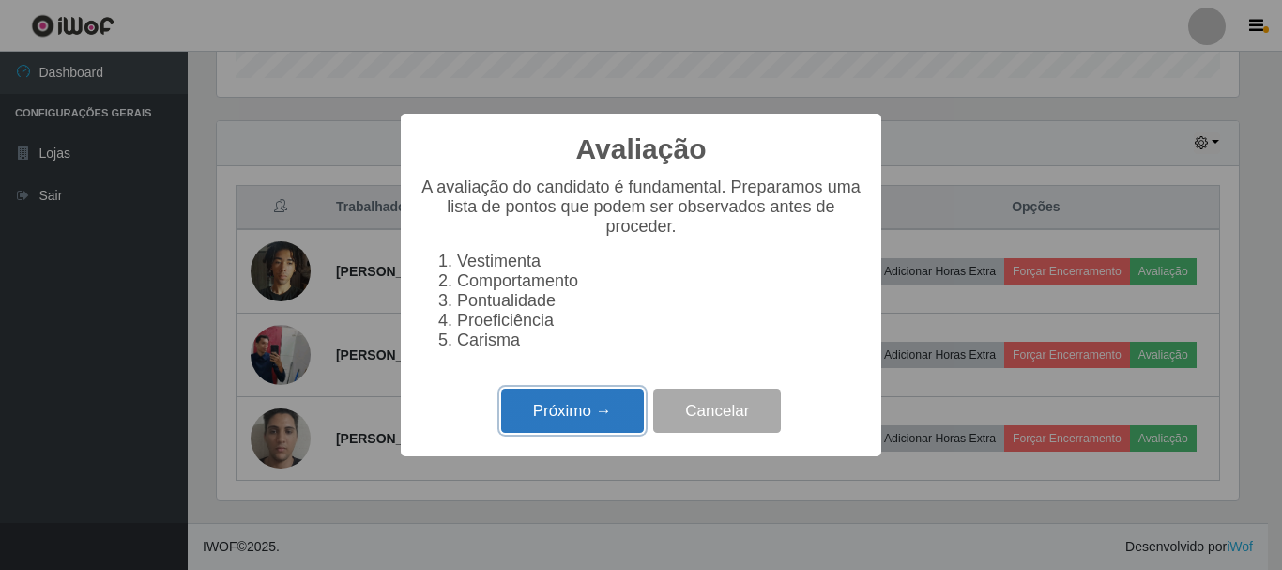
click at [569, 425] on button "Próximo →" at bounding box center [572, 410] width 143 height 44
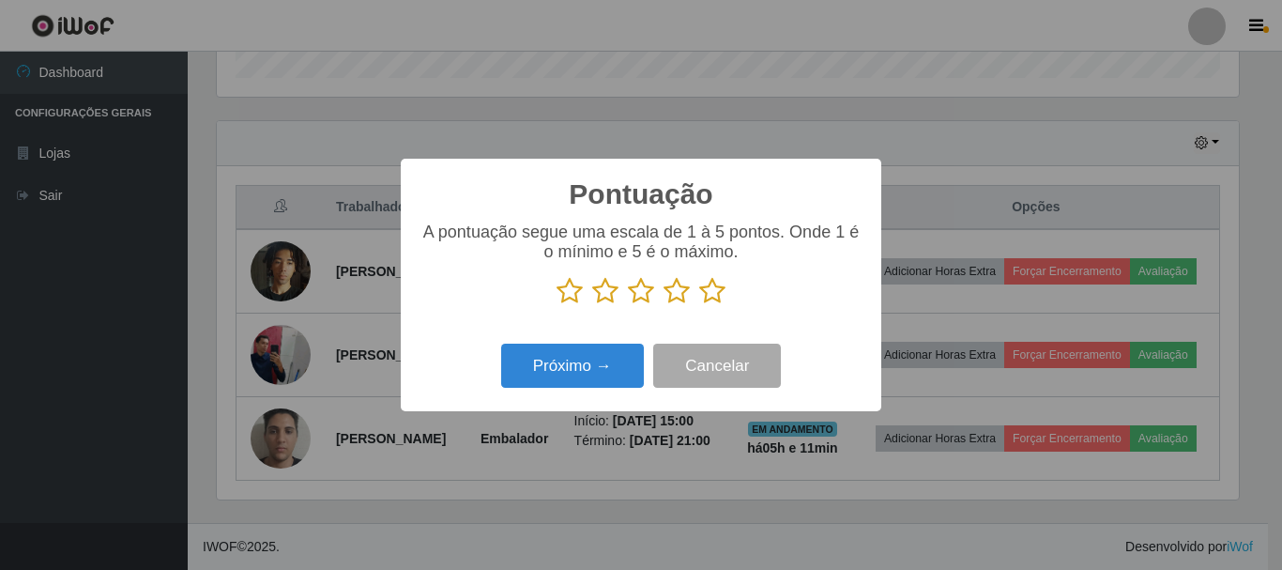
scroll to position [938012, 937380]
click at [676, 296] on icon at bounding box center [676, 291] width 26 height 28
click at [663, 305] on input "radio" at bounding box center [663, 305] width 0 height 0
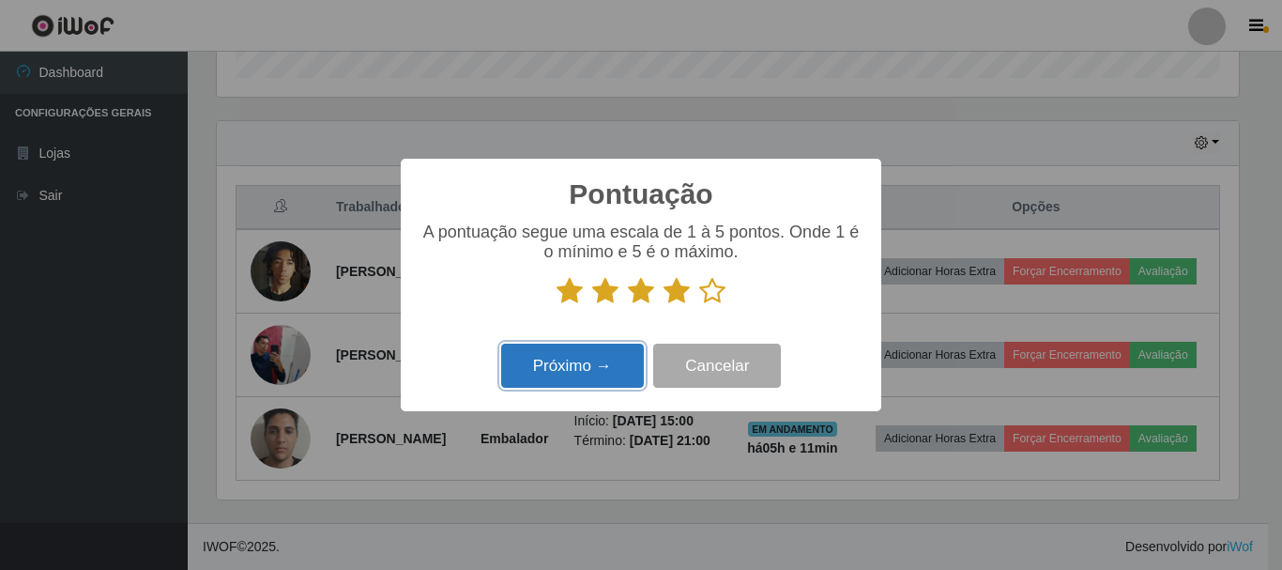
click at [588, 359] on button "Próximo →" at bounding box center [572, 365] width 143 height 44
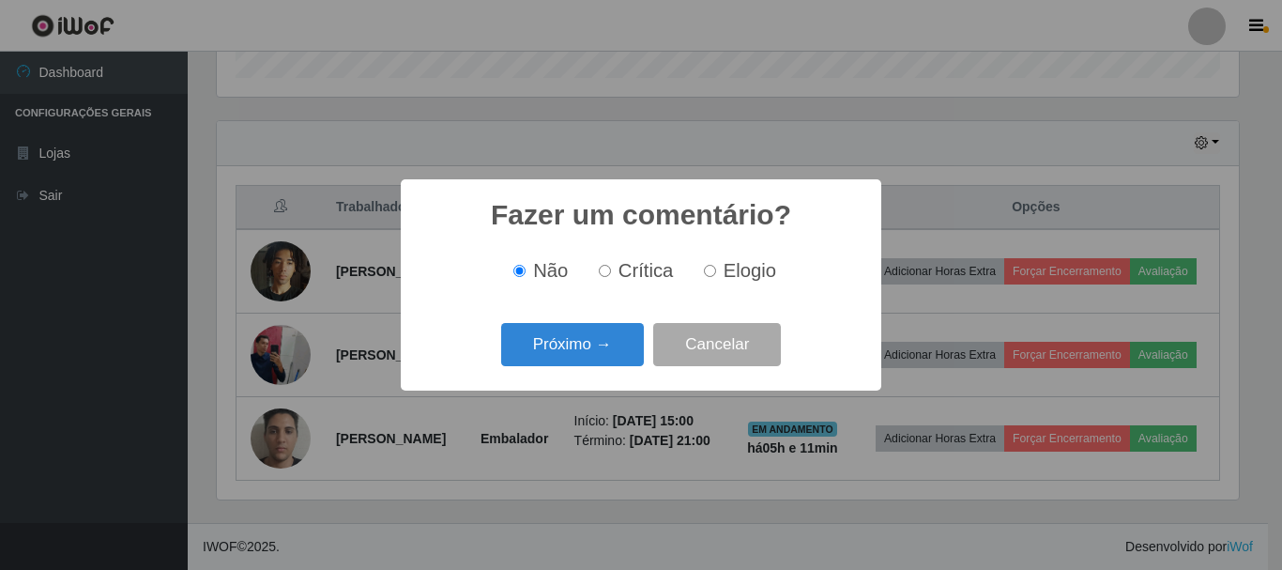
click at [607, 269] on input "Crítica" at bounding box center [605, 271] width 12 height 12
radio input "true"
click at [572, 340] on button "Próximo →" at bounding box center [572, 345] width 143 height 44
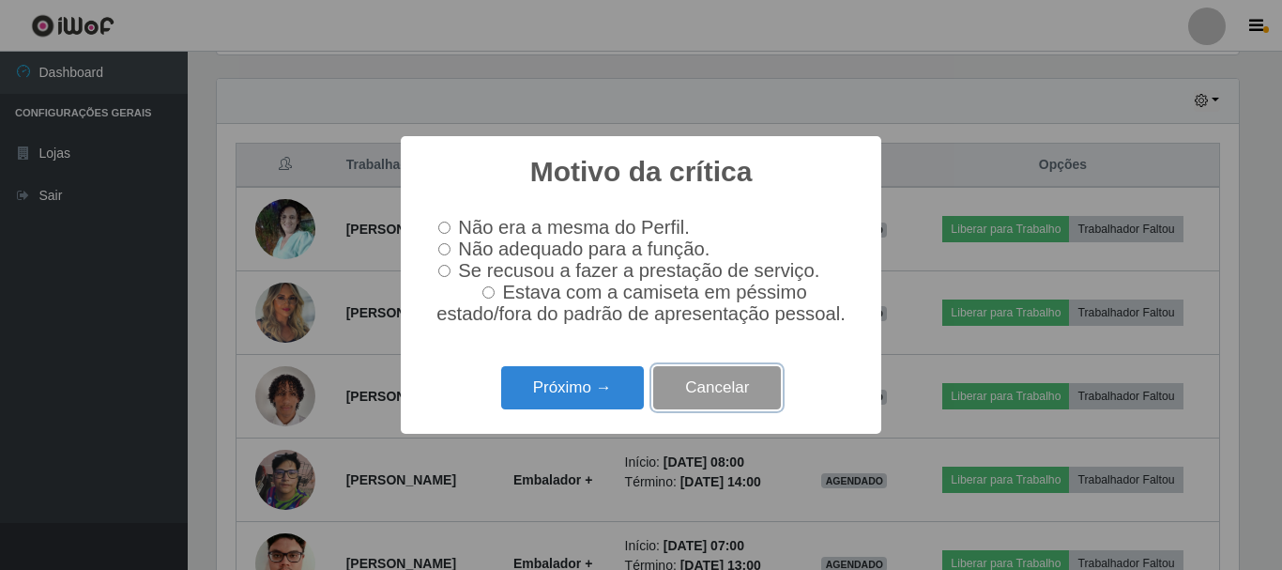
click at [734, 404] on button "Cancelar" at bounding box center [717, 388] width 128 height 44
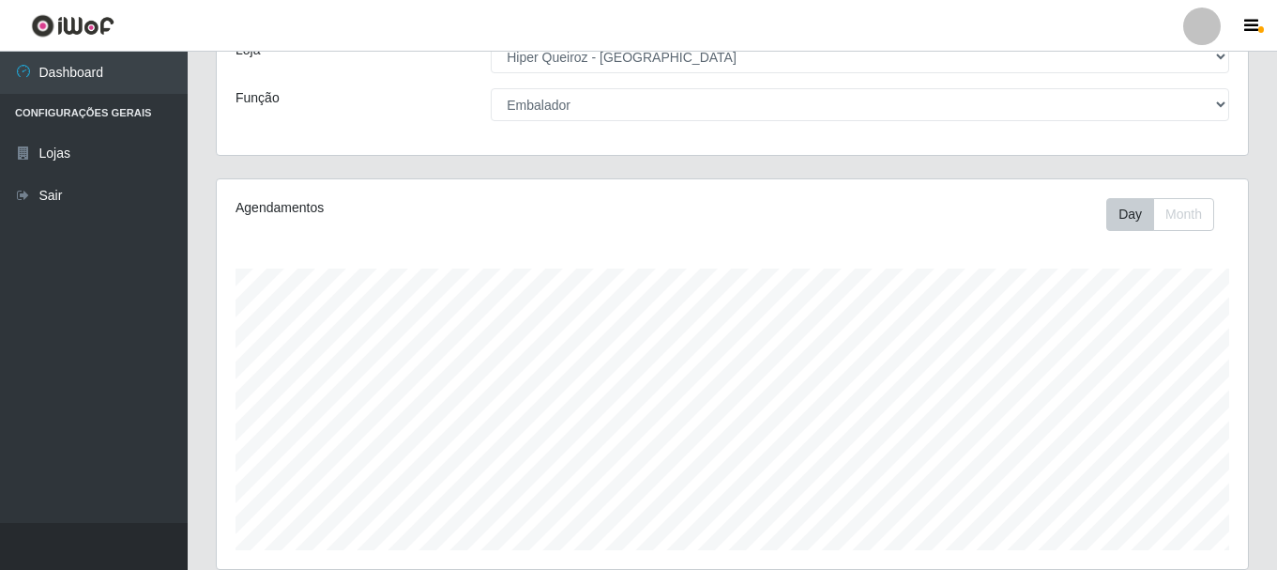
scroll to position [72, 0]
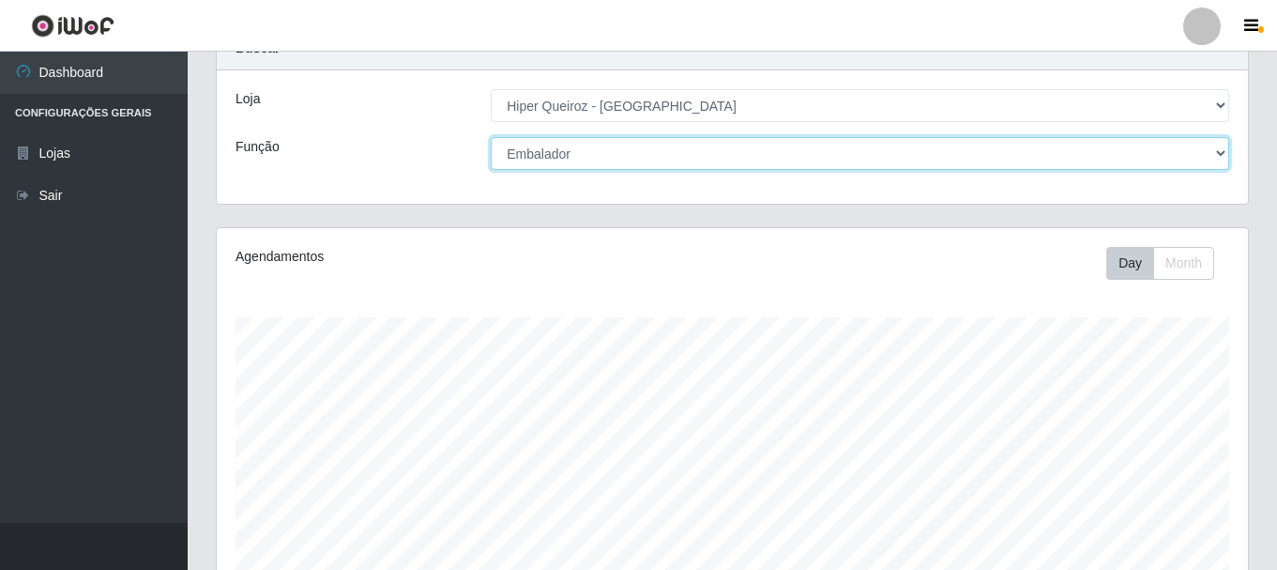
click at [636, 145] on select "[Selecione...] Embalador Embalador + Embalador ++" at bounding box center [860, 153] width 739 height 33
click at [491, 137] on select "[Selecione...] Embalador Embalador + Embalador ++" at bounding box center [860, 153] width 739 height 33
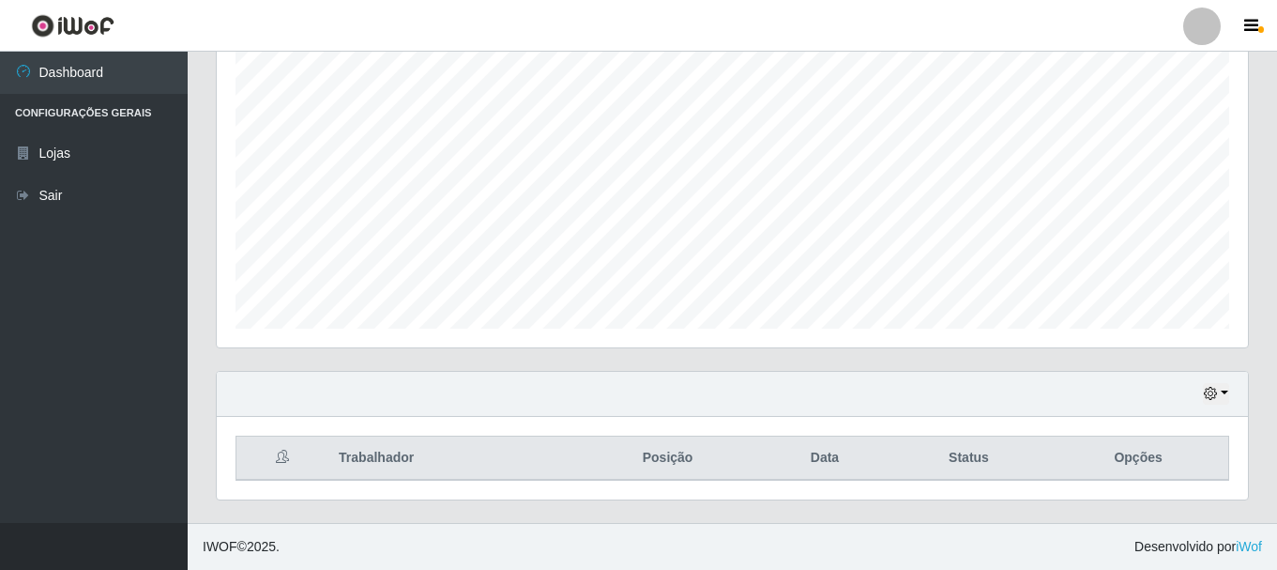
scroll to position [0, 0]
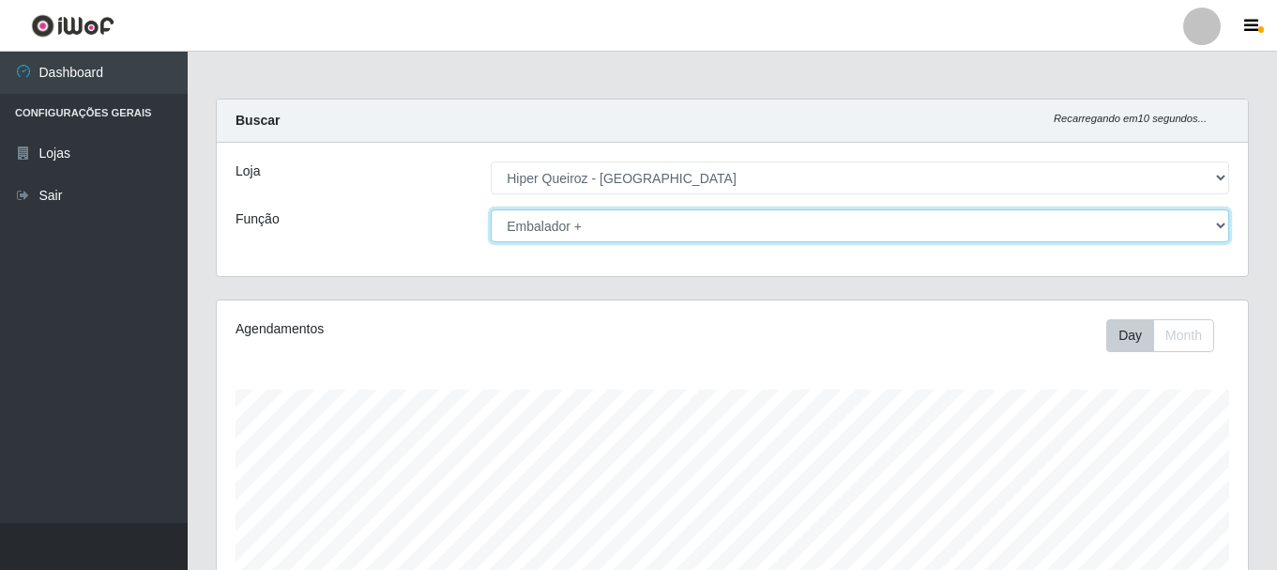
click at [938, 234] on select "[Selecione...] Embalador Embalador + Embalador ++" at bounding box center [860, 225] width 739 height 33
select select "[Selecione...]"
click at [491, 209] on select "[Selecione...] Embalador Embalador + Embalador ++" at bounding box center [860, 225] width 739 height 33
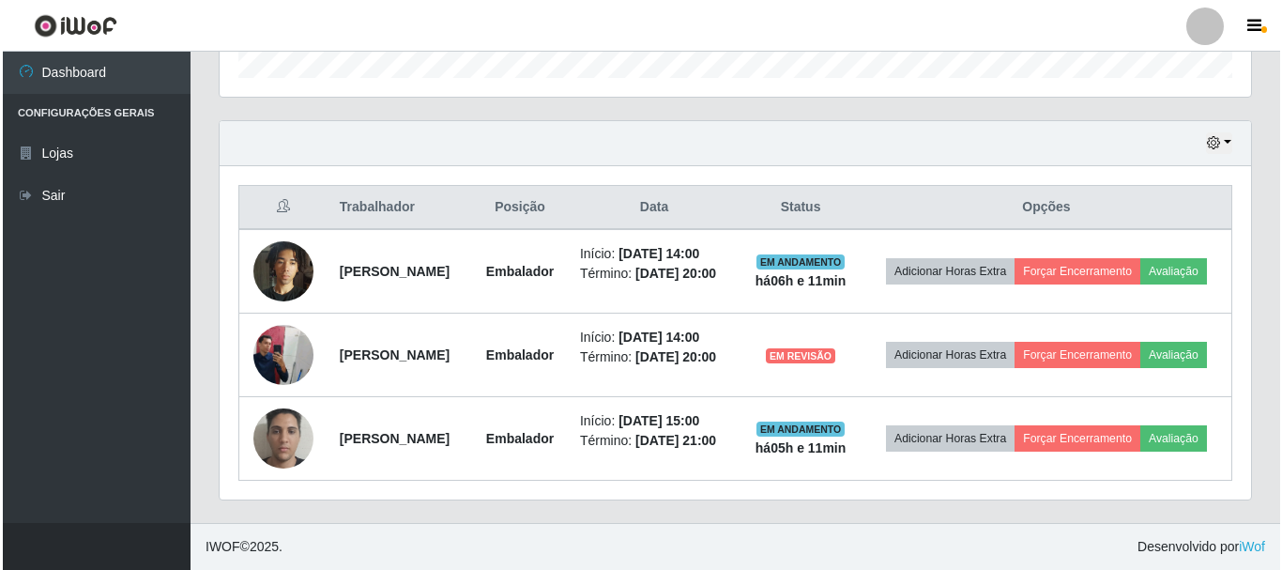
scroll to position [635, 0]
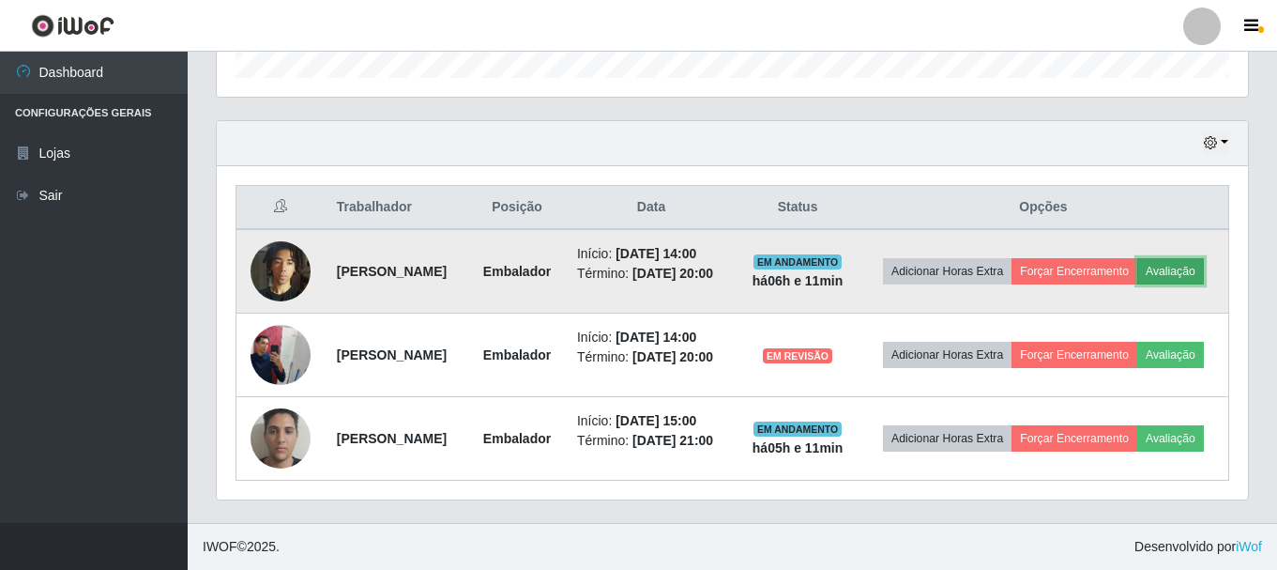
click at [1137, 258] on button "Avaliação" at bounding box center [1170, 271] width 67 height 26
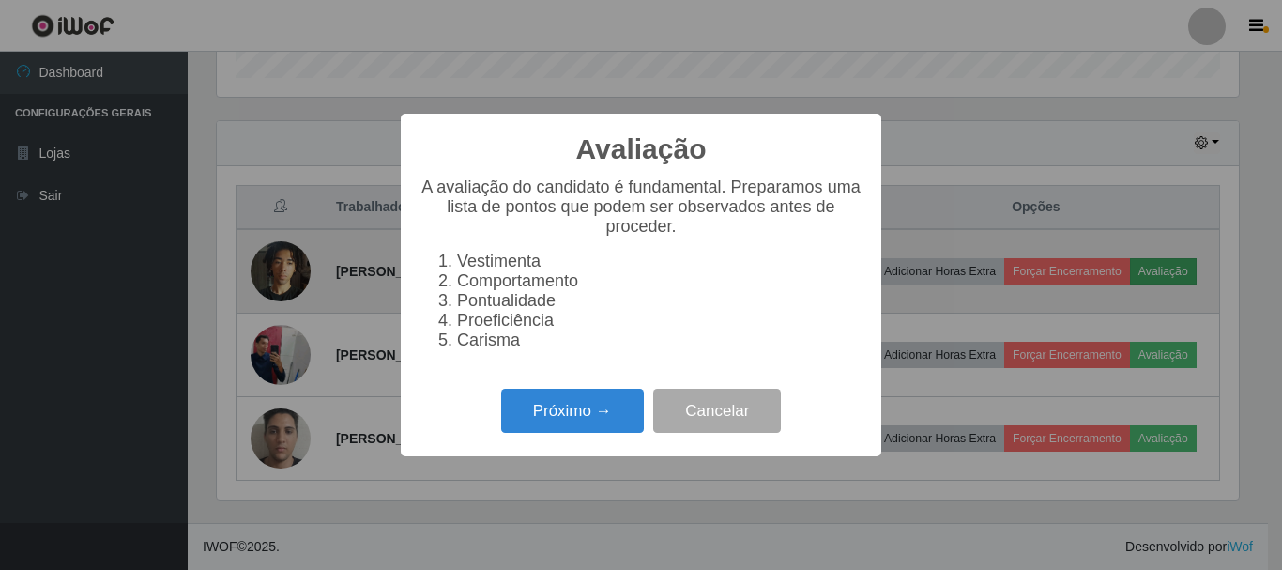
scroll to position [389, 1022]
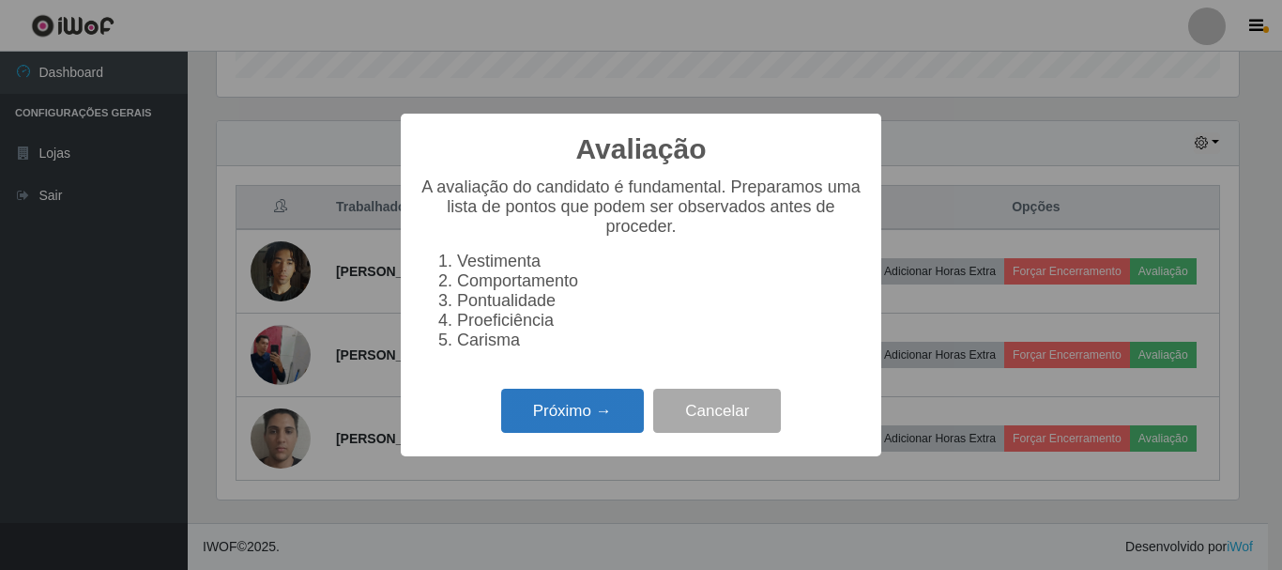
click at [572, 413] on button "Próximo →" at bounding box center [572, 410] width 143 height 44
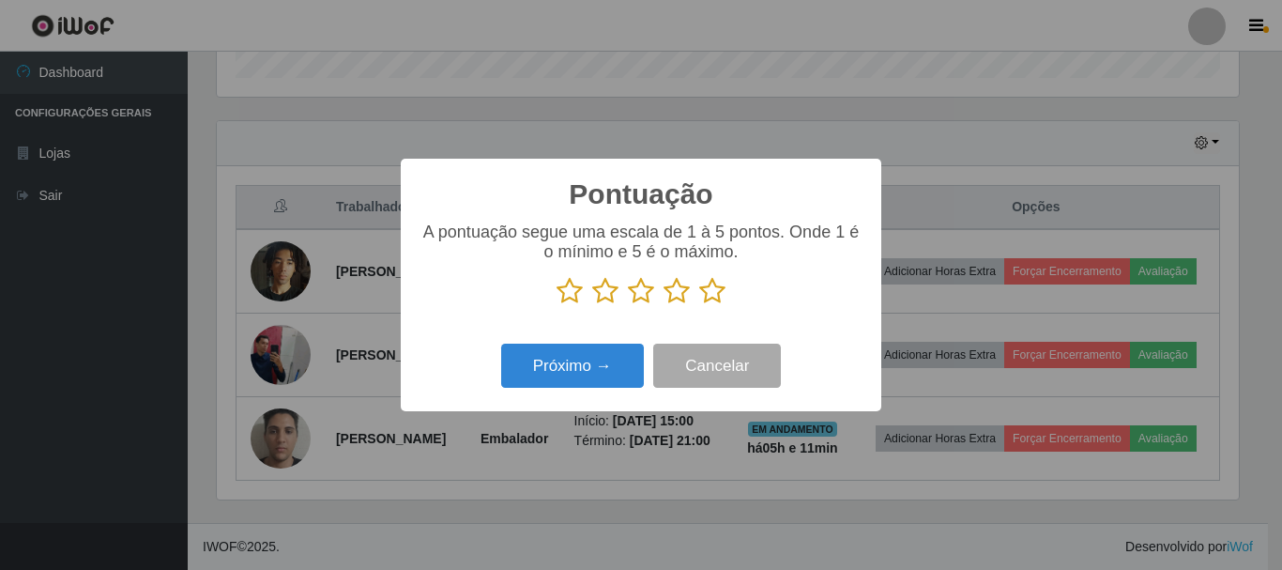
click at [670, 297] on icon at bounding box center [676, 291] width 26 height 28
click at [663, 305] on input "radio" at bounding box center [663, 305] width 0 height 0
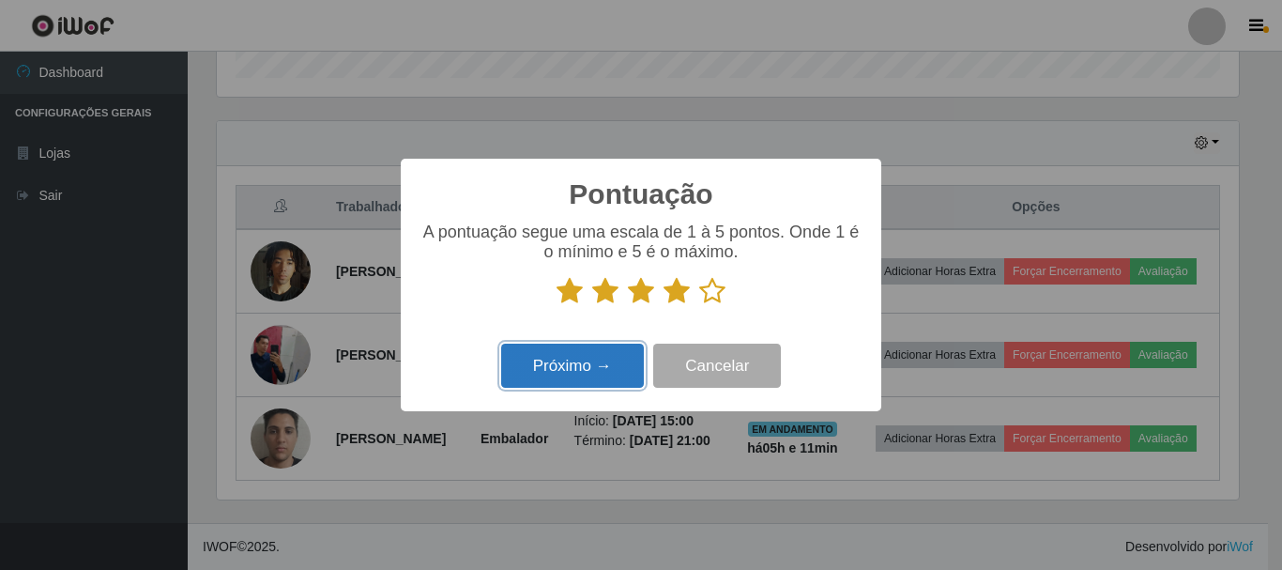
click at [580, 364] on button "Próximo →" at bounding box center [572, 365] width 143 height 44
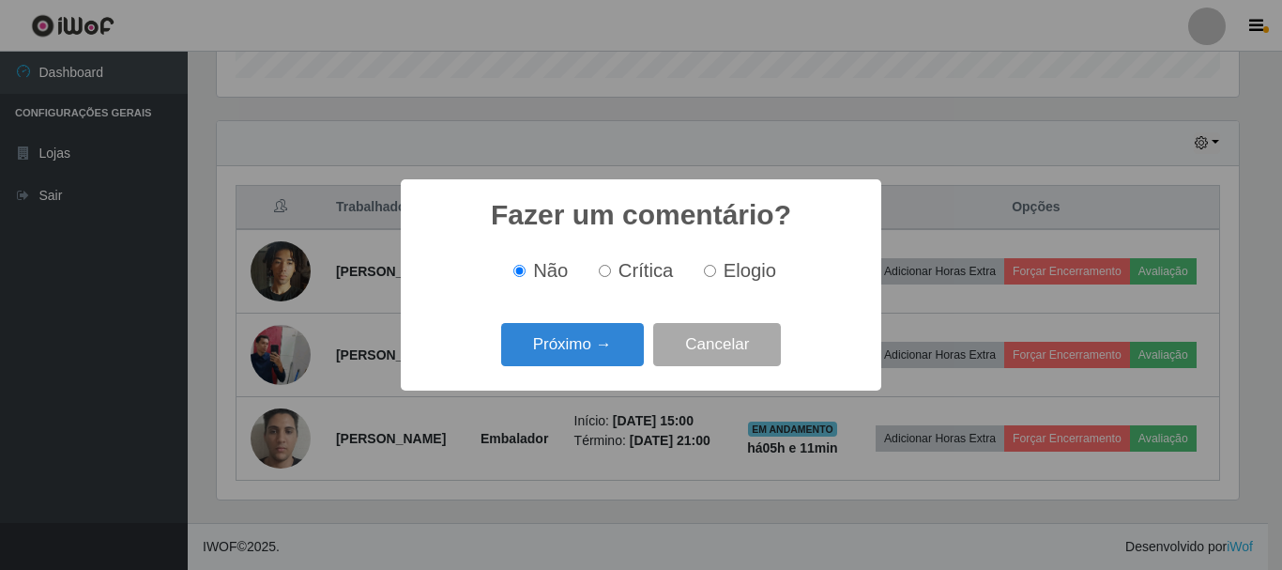
click at [704, 268] on input "Elogio" at bounding box center [710, 271] width 12 height 12
radio input "true"
click at [600, 343] on button "Próximo →" at bounding box center [572, 345] width 143 height 44
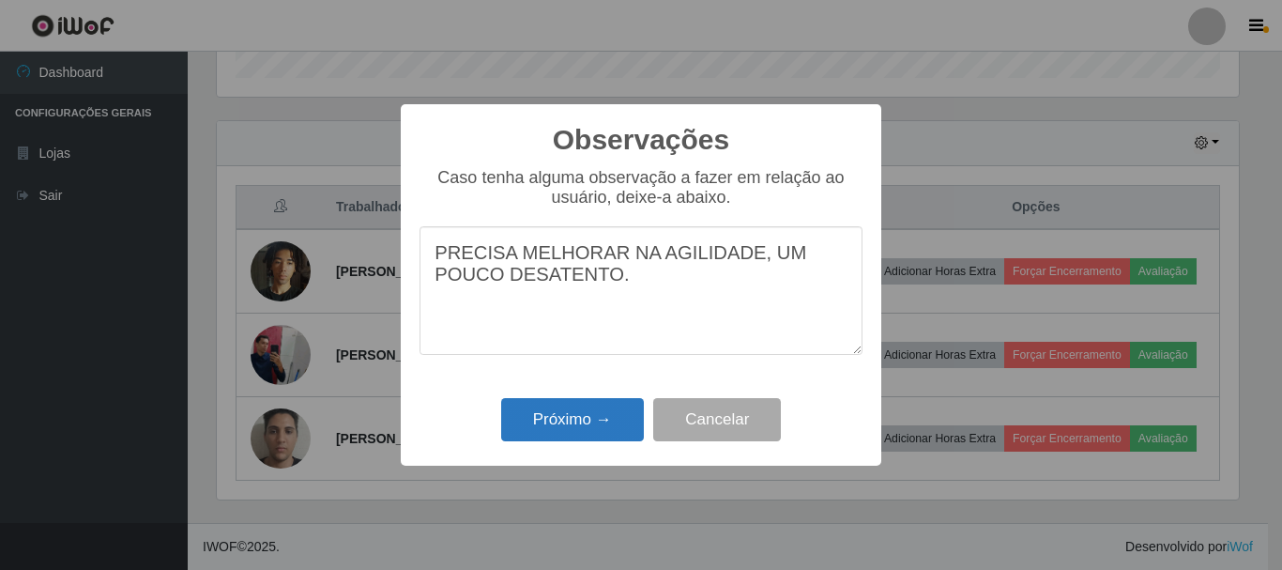
type textarea "PRECISA MELHORAR NA AGILIDADE, UM POUCO DESATENTO."
click at [553, 419] on button "Próximo →" at bounding box center [572, 420] width 143 height 44
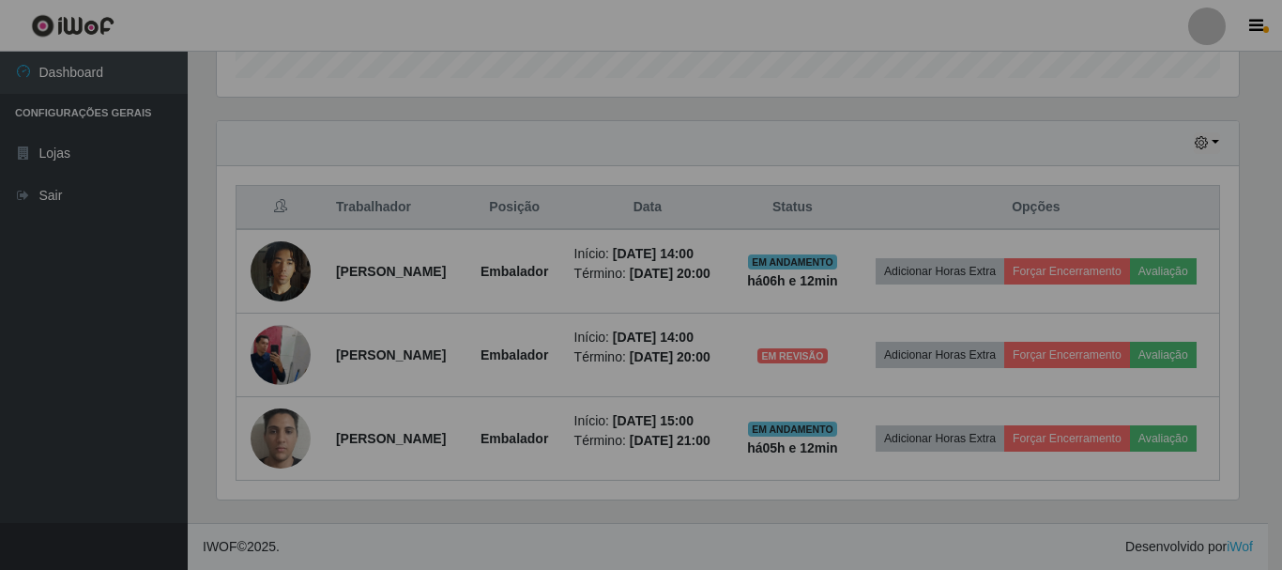
scroll to position [389, 1031]
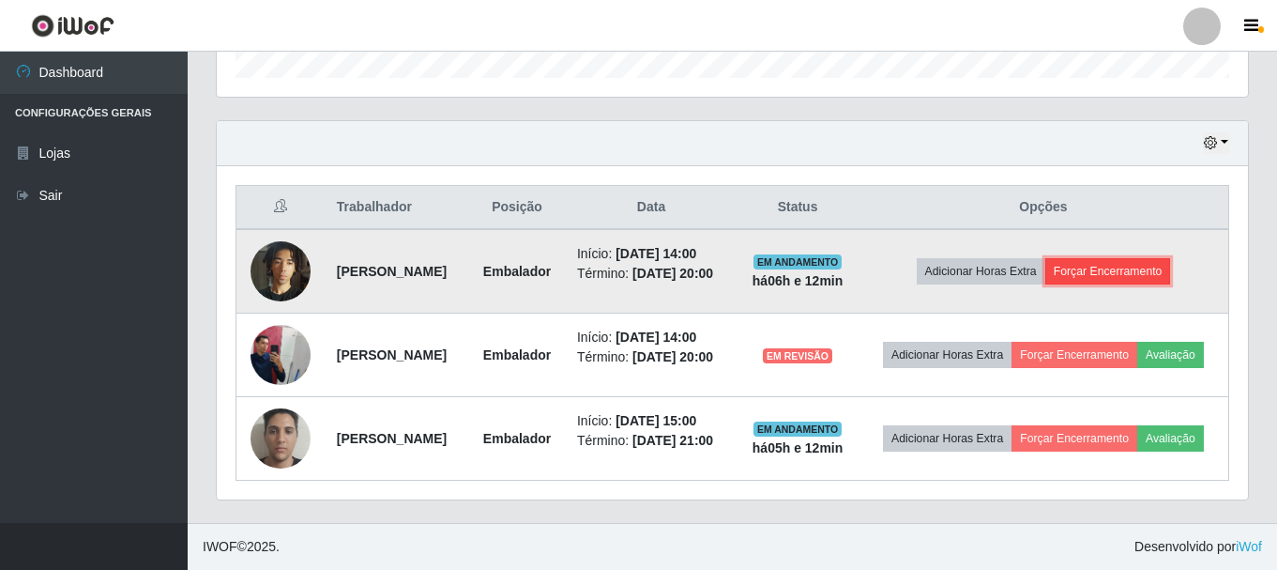
click at [1118, 258] on button "Forçar Encerramento" at bounding box center [1108, 271] width 126 height 26
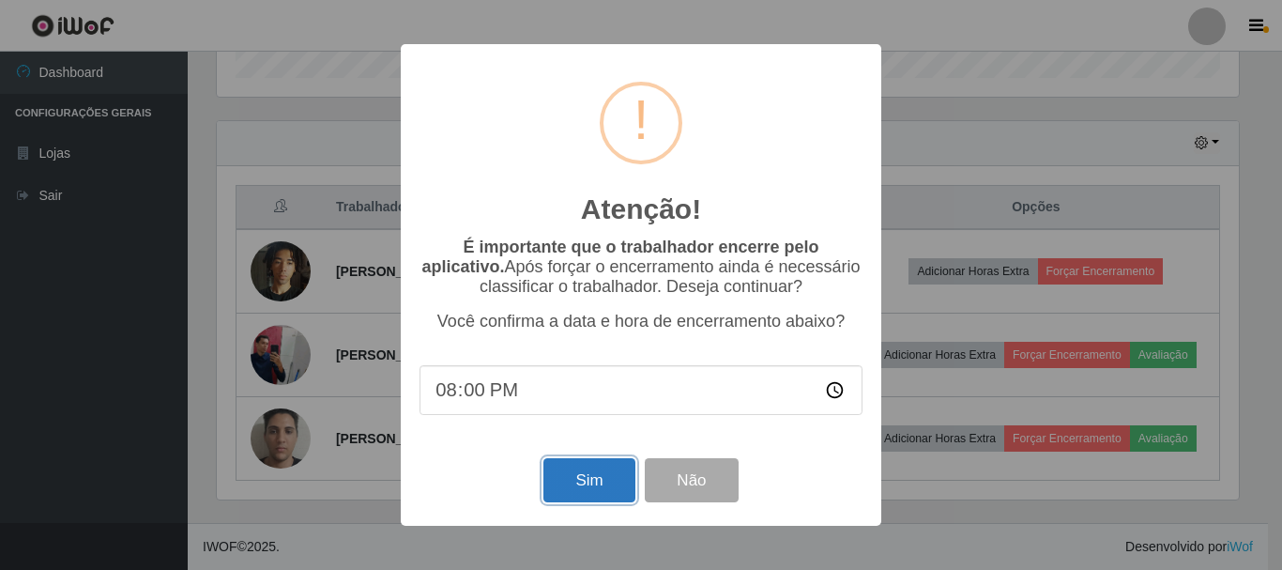
click at [597, 482] on button "Sim" at bounding box center [588, 480] width 91 height 44
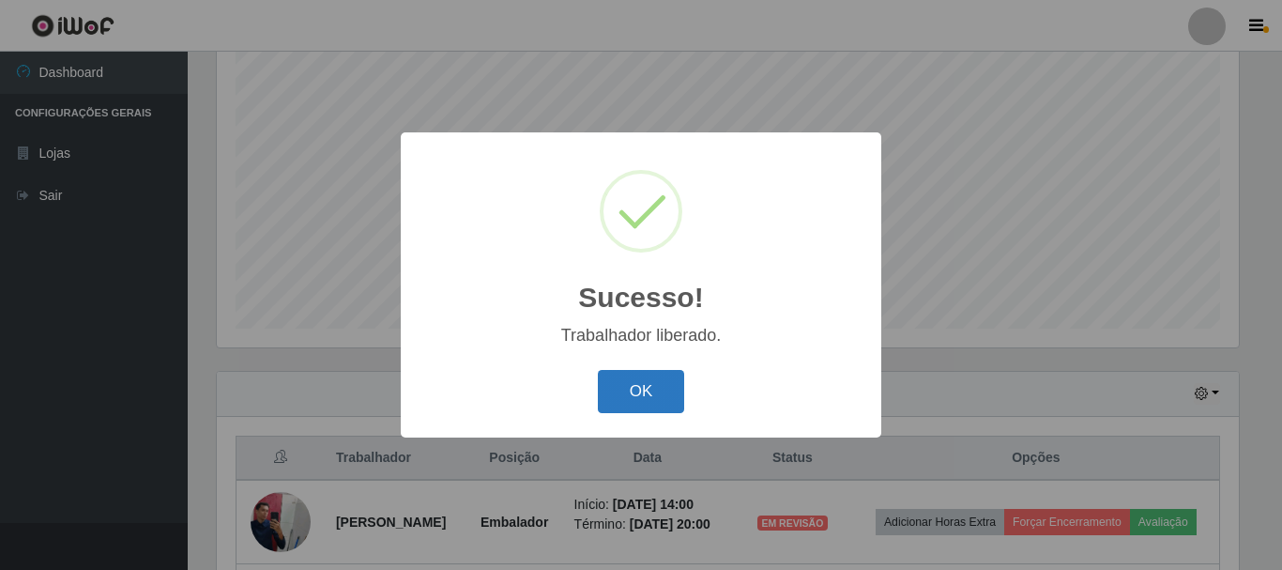
click at [631, 392] on button "OK" at bounding box center [641, 392] width 87 height 44
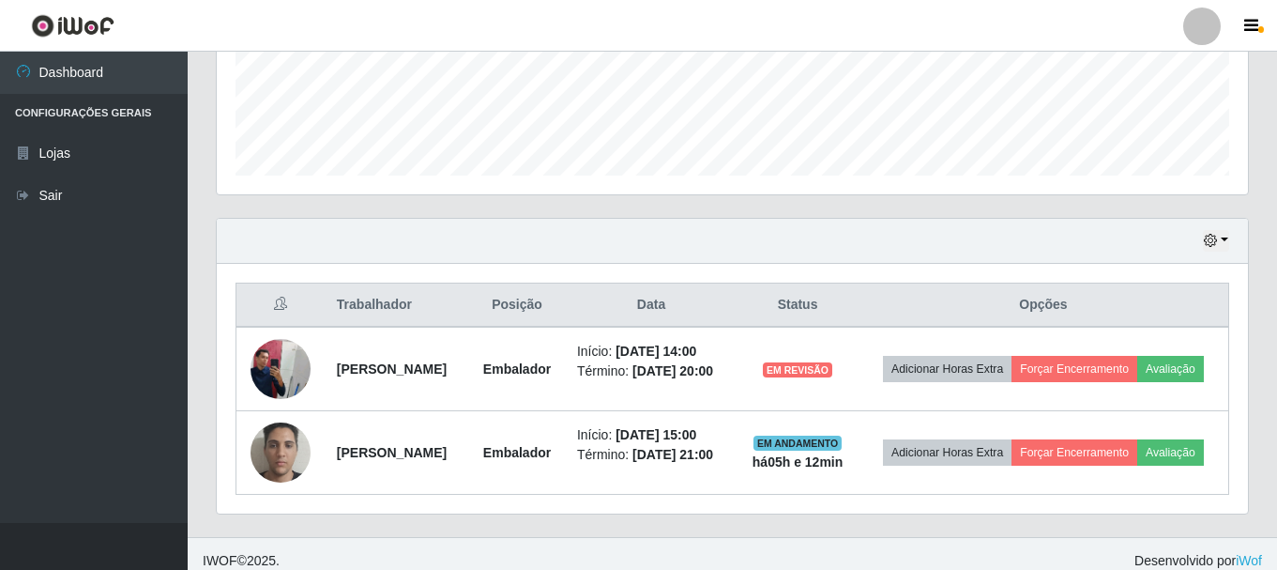
scroll to position [444, 0]
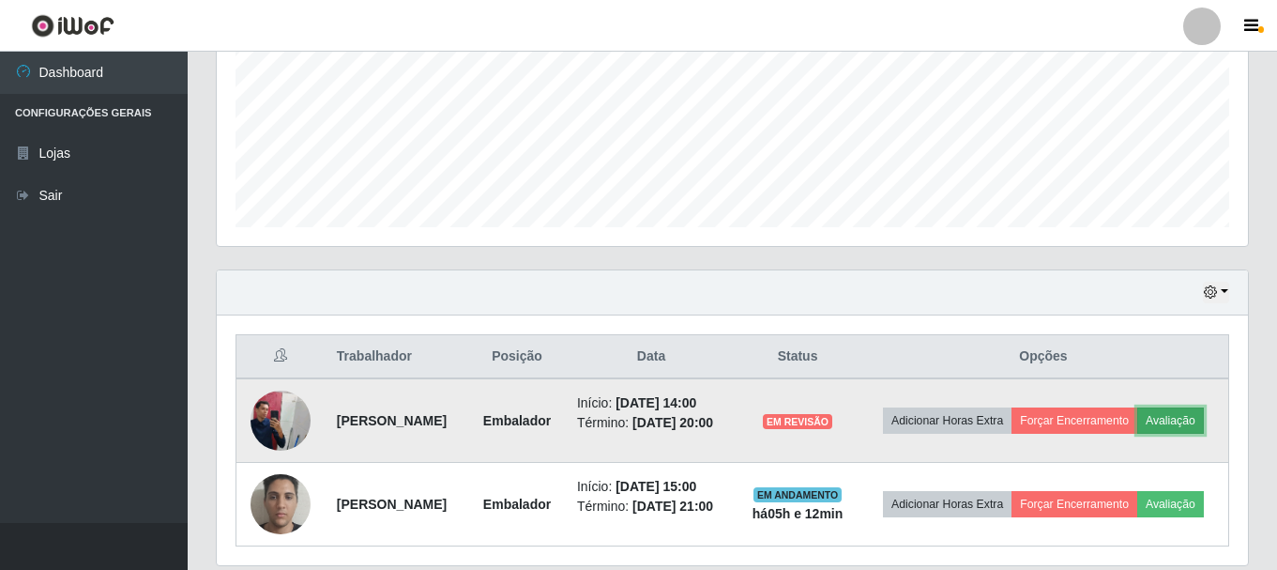
click at [1137, 434] on button "Avaliação" at bounding box center [1170, 420] width 67 height 26
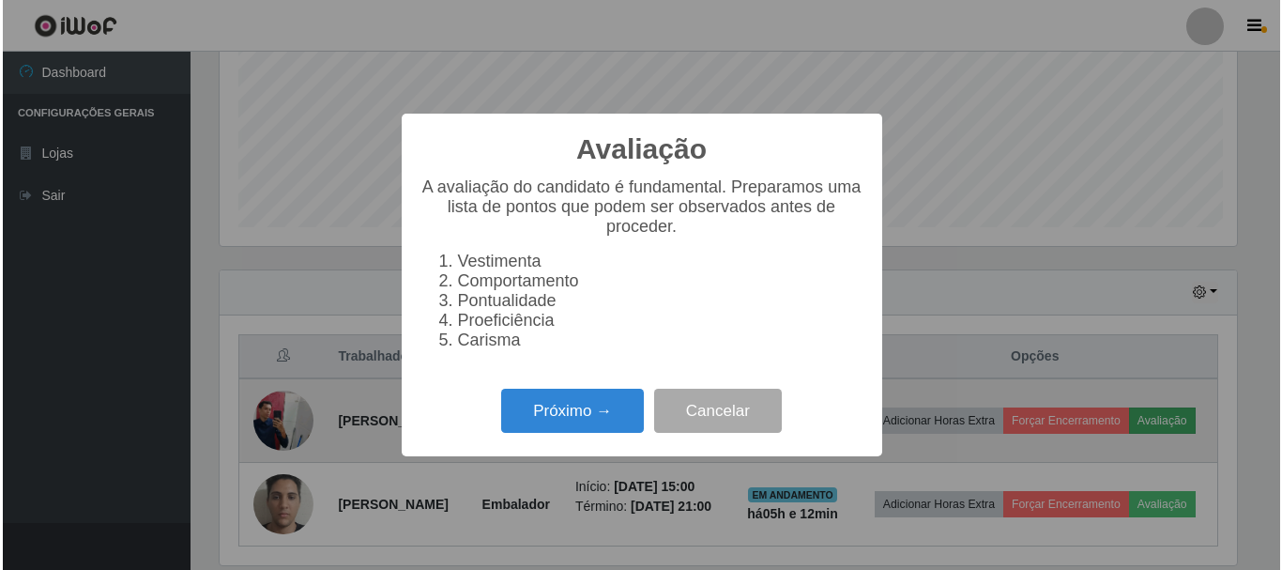
scroll to position [389, 1022]
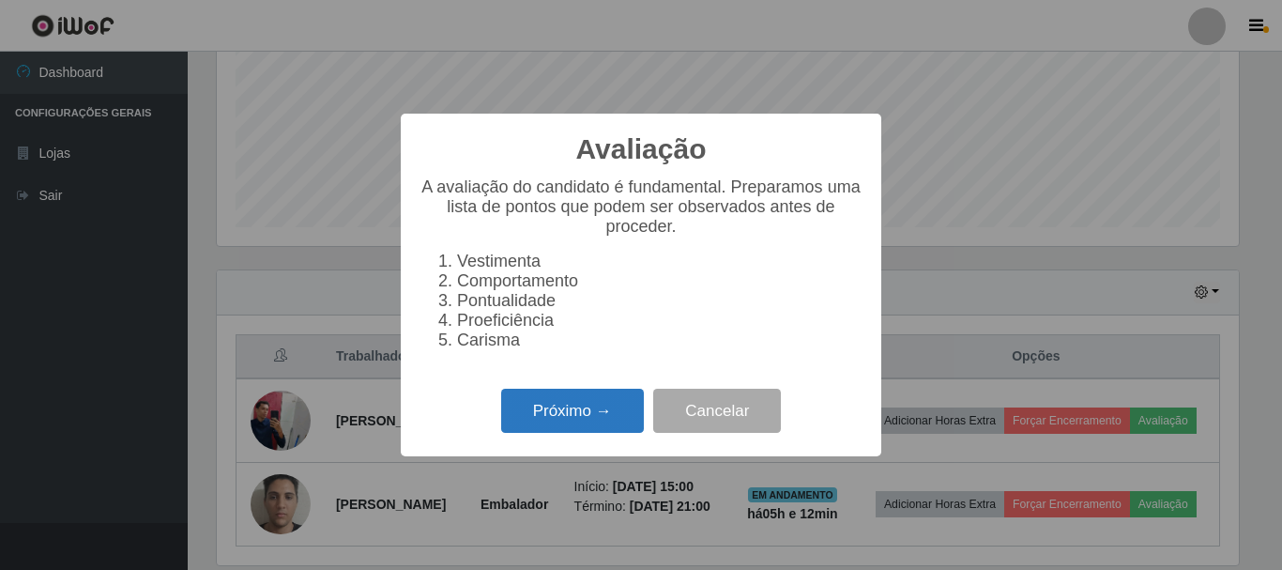
click at [574, 431] on button "Próximo →" at bounding box center [572, 410] width 143 height 44
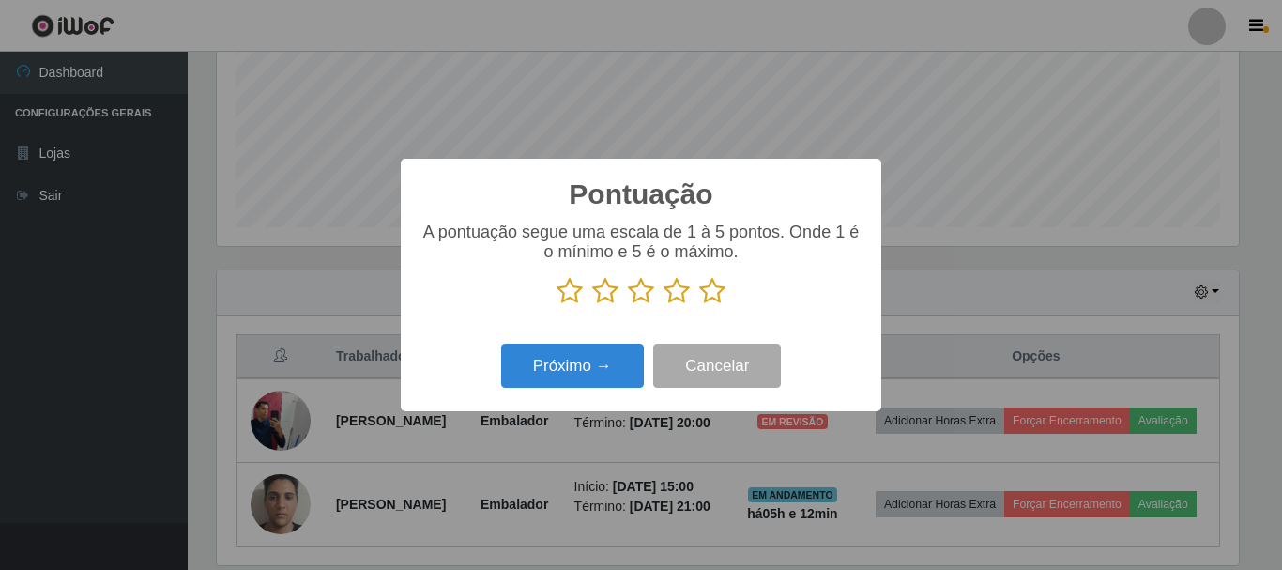
scroll to position [938012, 937380]
click at [672, 297] on icon at bounding box center [676, 291] width 26 height 28
click at [663, 305] on input "radio" at bounding box center [663, 305] width 0 height 0
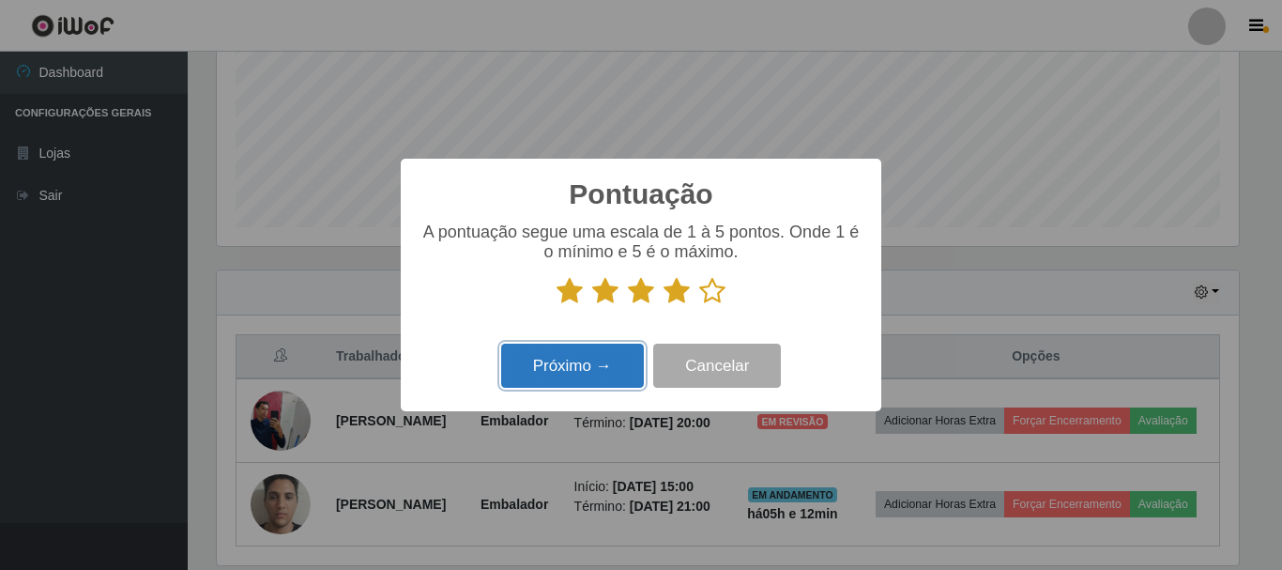
click at [612, 361] on button "Próximo →" at bounding box center [572, 365] width 143 height 44
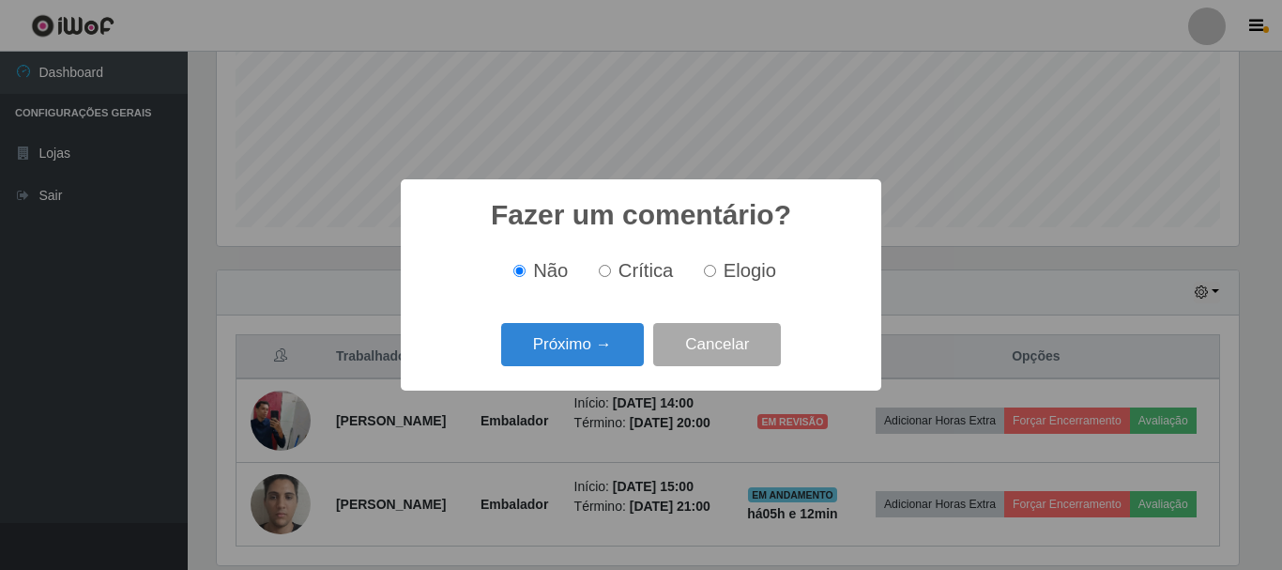
click at [706, 272] on input "Elogio" at bounding box center [710, 271] width 12 height 12
radio input "true"
click at [576, 343] on button "Próximo →" at bounding box center [572, 345] width 143 height 44
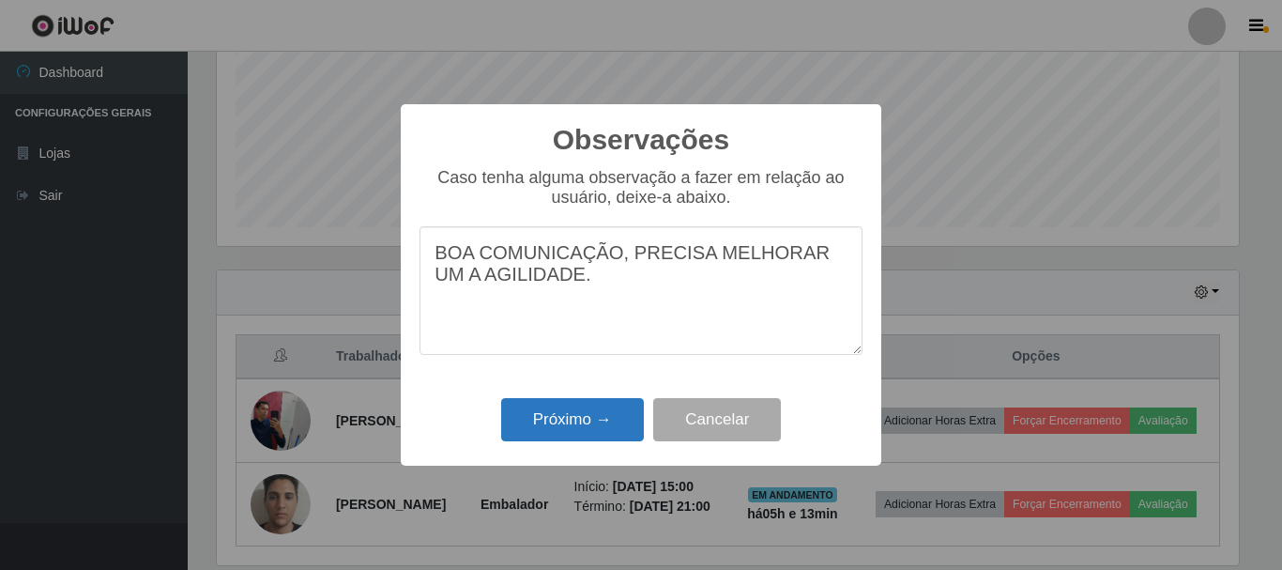
type textarea "BOA COMUNICAÇÃO, PRECISA MELHORAR UM A AGILIDADE."
click at [541, 433] on button "Próximo →" at bounding box center [572, 420] width 143 height 44
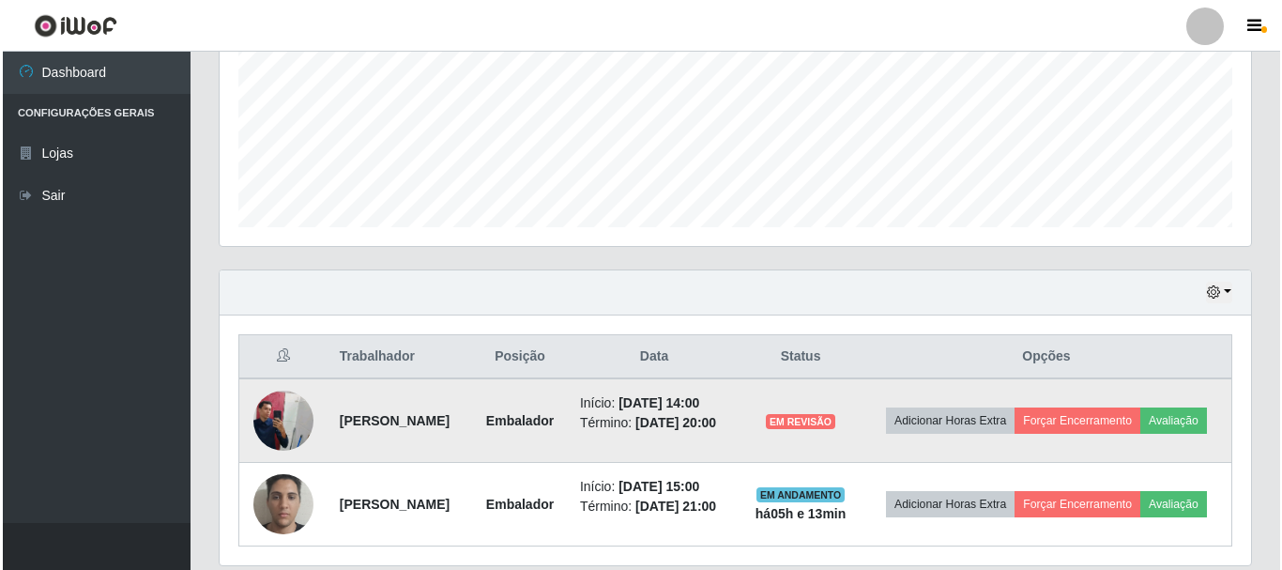
scroll to position [389, 1031]
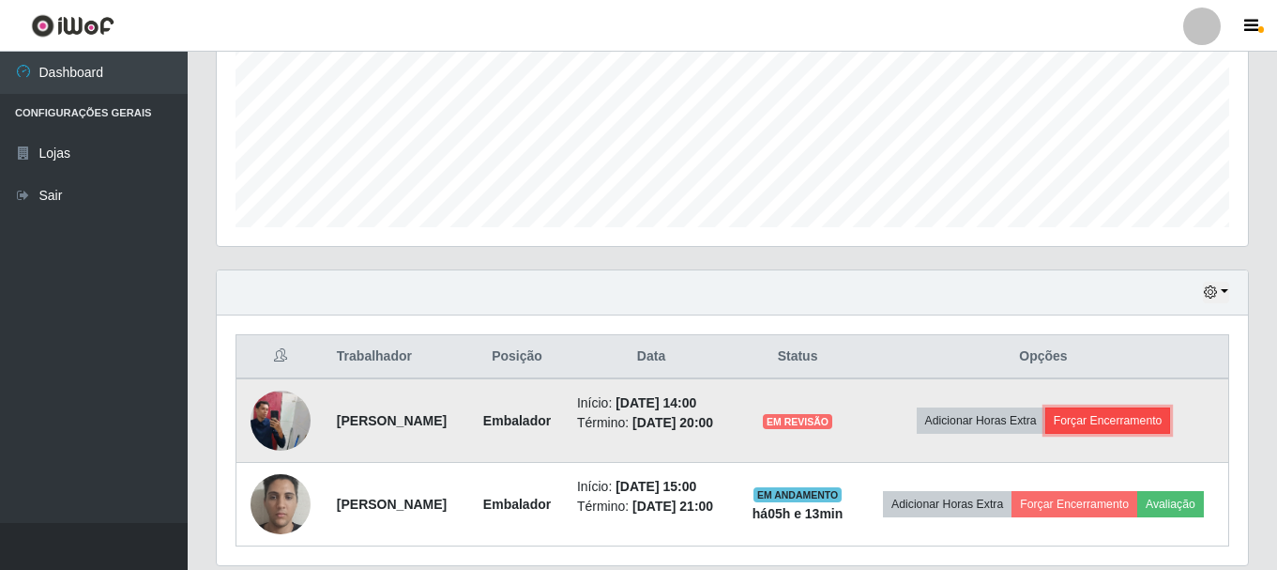
click at [1146, 426] on button "Forçar Encerramento" at bounding box center [1108, 420] width 126 height 26
click at [1135, 429] on button "Forçar Encerramento" at bounding box center [1108, 420] width 126 height 26
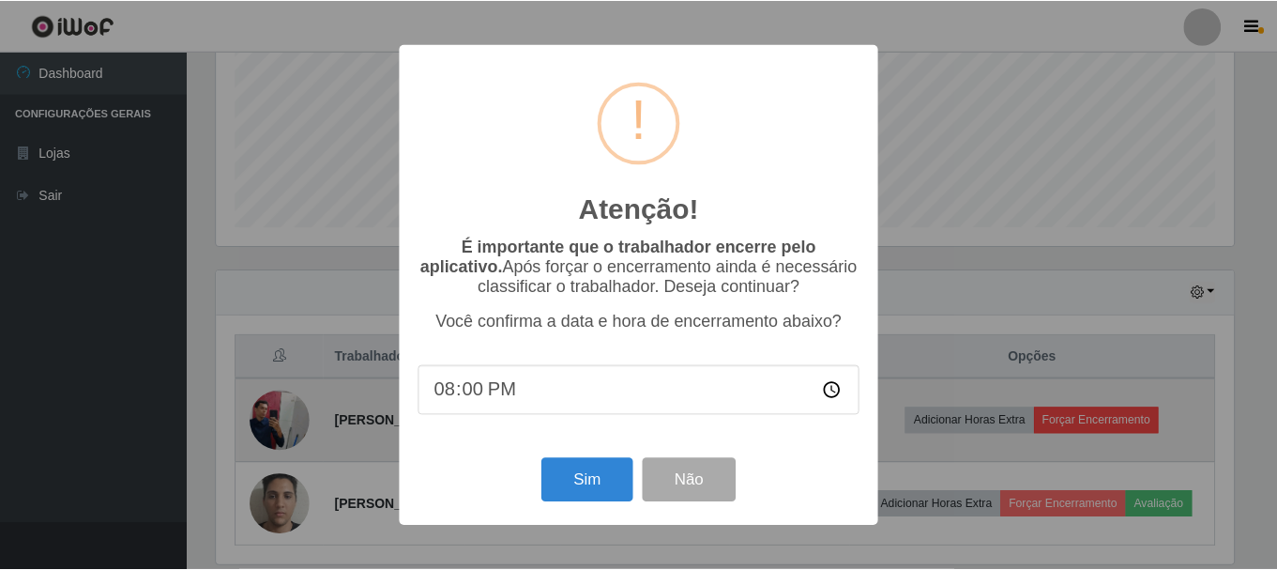
scroll to position [389, 1022]
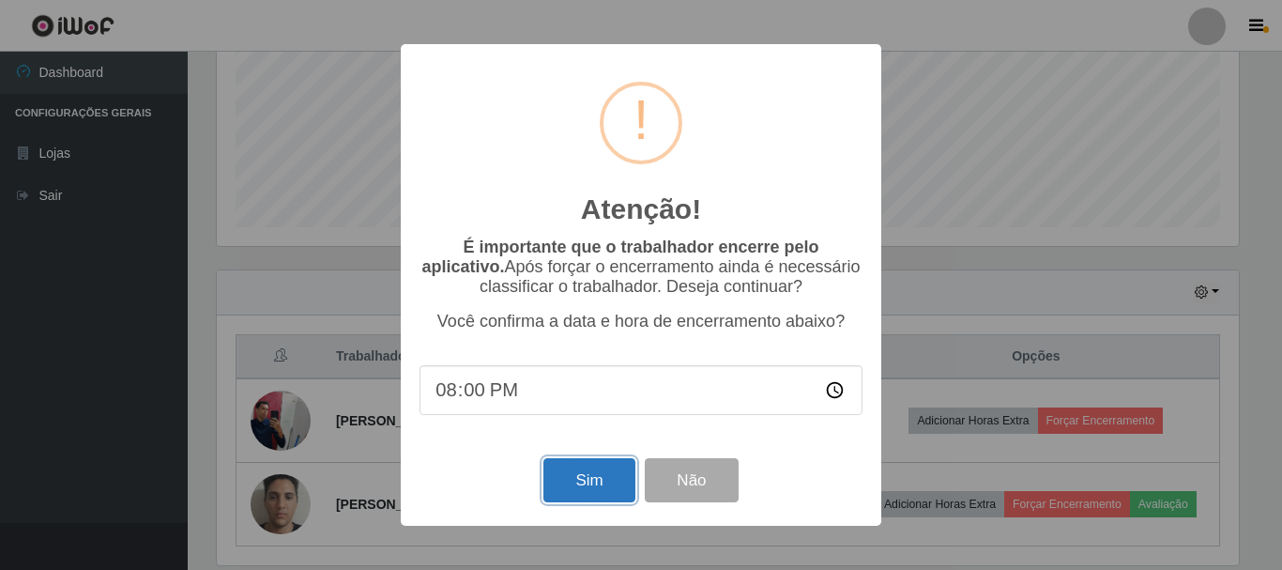
click at [585, 471] on button "Sim" at bounding box center [588, 480] width 91 height 44
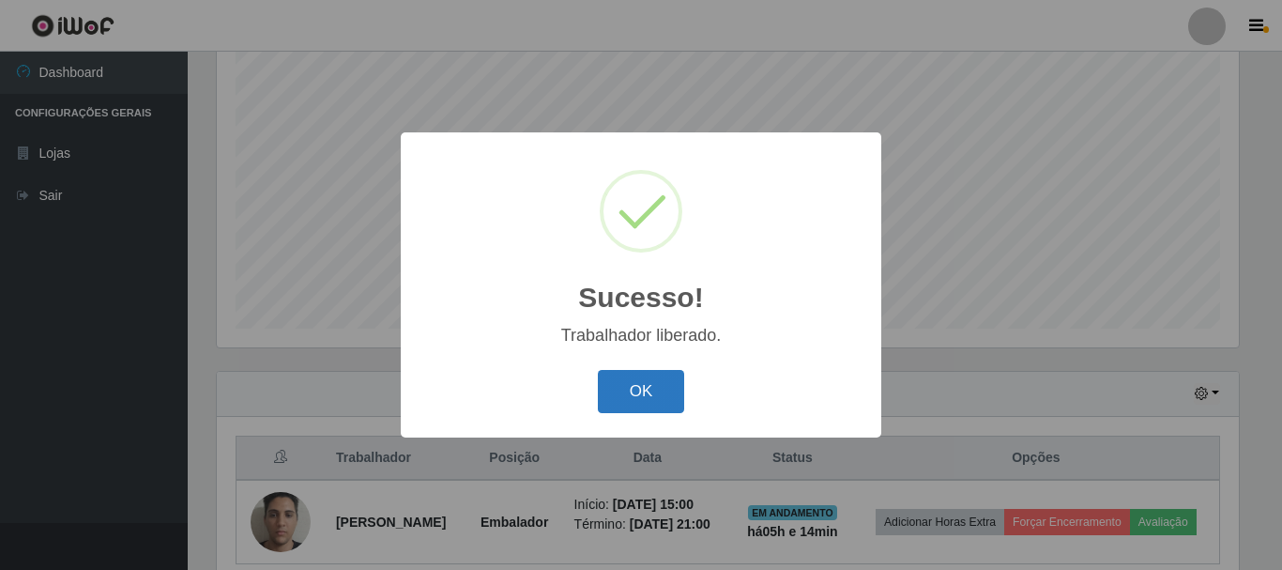
click at [627, 400] on button "OK" at bounding box center [641, 392] width 87 height 44
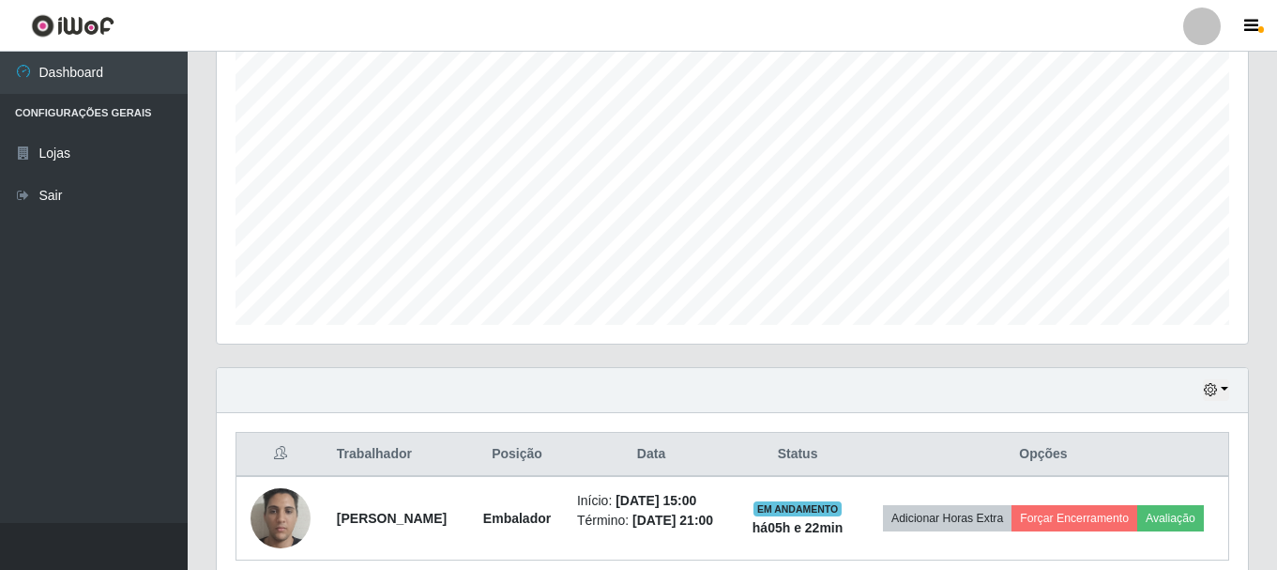
scroll to position [426, 0]
